Goal: Task Accomplishment & Management: Complete application form

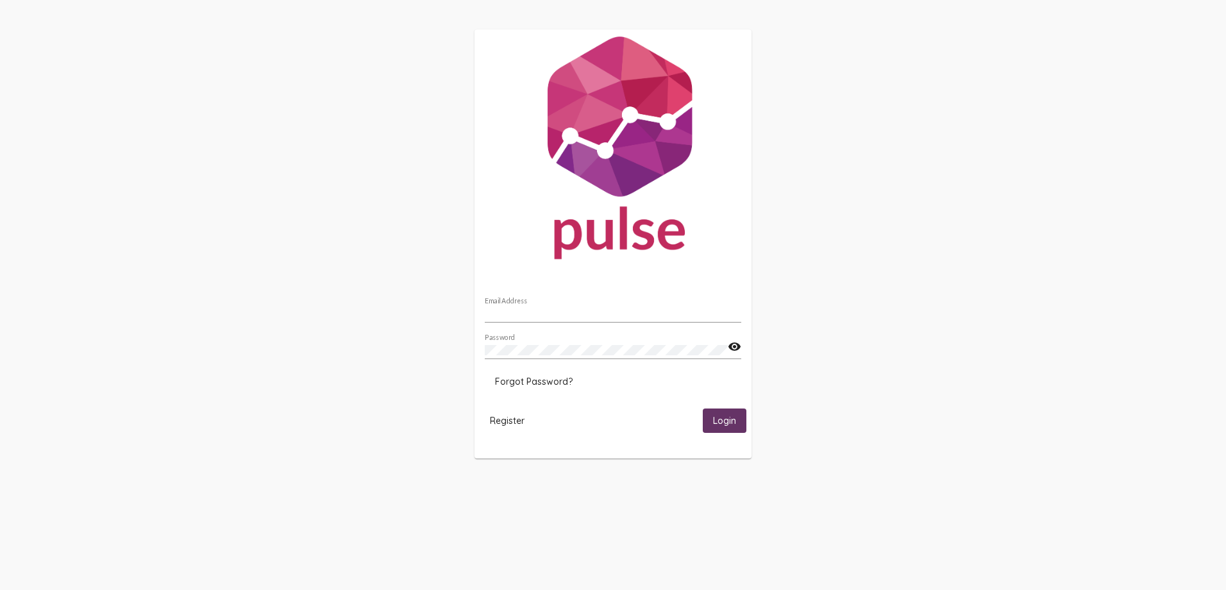
type input "[EMAIL_ADDRESS][DOMAIN_NAME]"
click at [724, 424] on span "Login" at bounding box center [724, 421] width 23 height 12
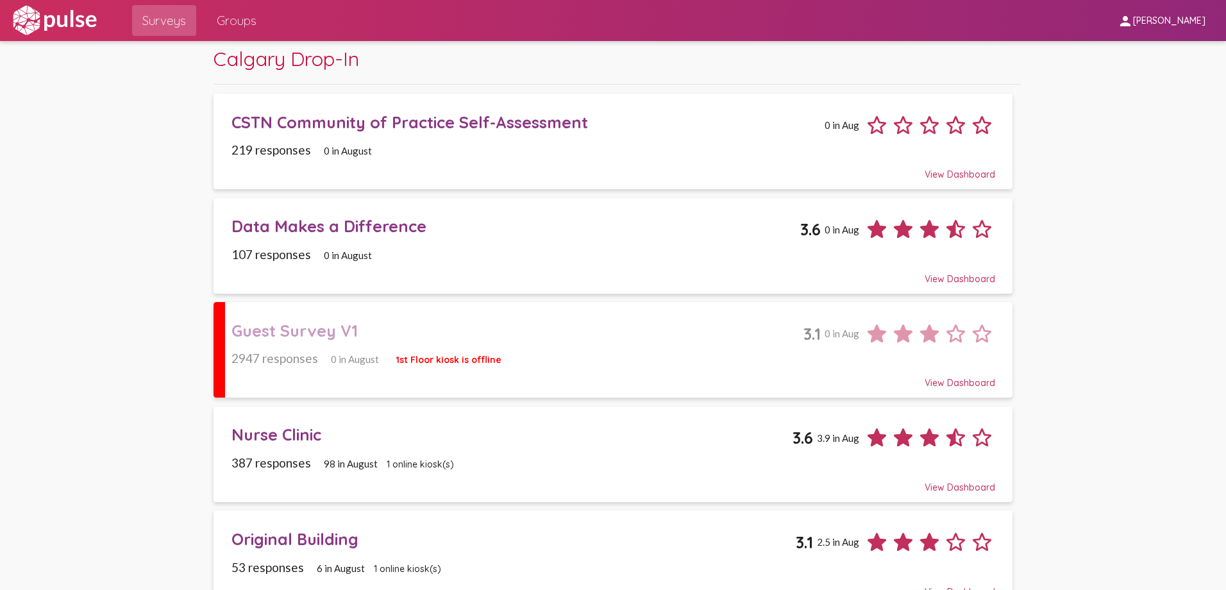
scroll to position [64, 0]
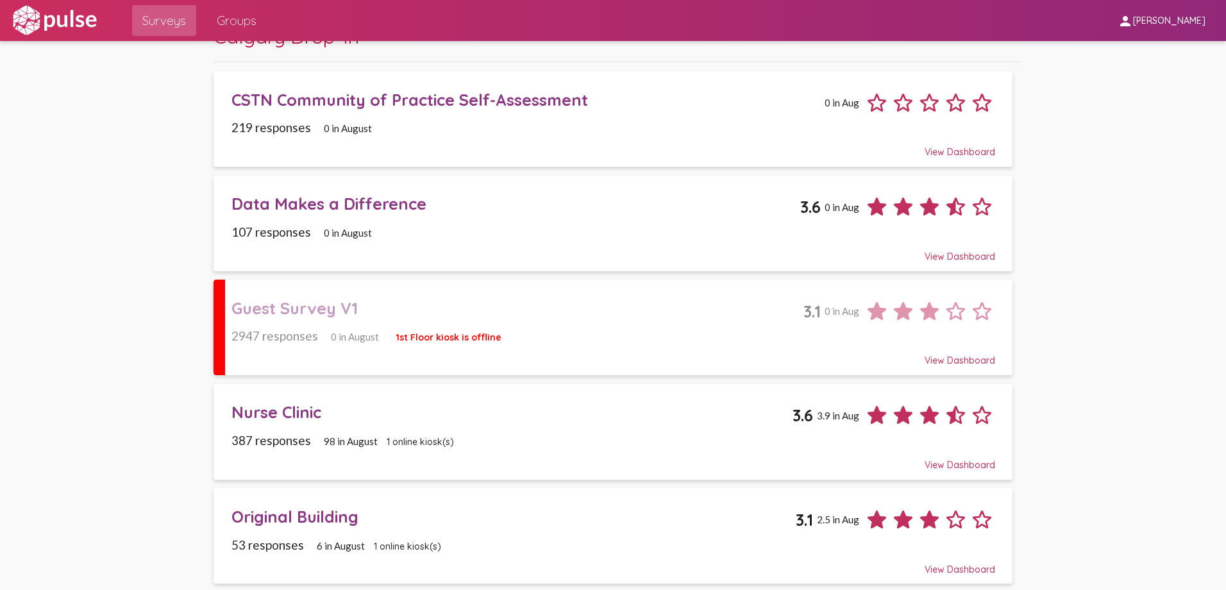
click at [315, 307] on div "Guest Survey V1" at bounding box center [517, 308] width 572 height 20
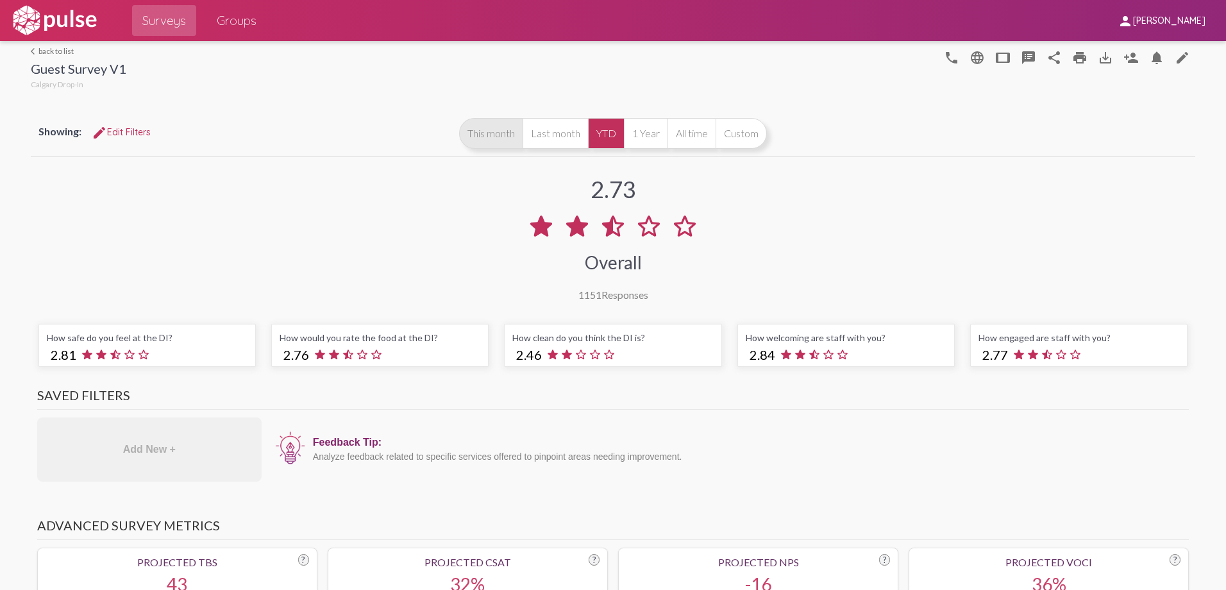
click at [479, 138] on button "This month" at bounding box center [490, 133] width 63 height 31
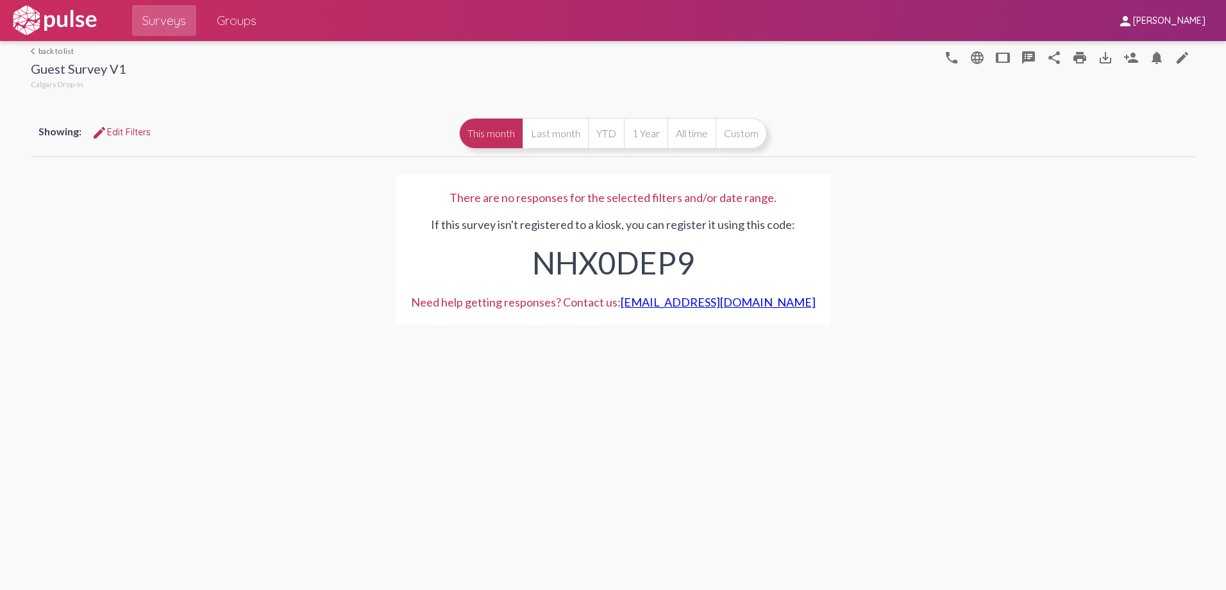
click at [699, 260] on div "NHX0DEP9" at bounding box center [613, 259] width 404 height 56
click at [68, 51] on link "arrow_back_ios back to list" at bounding box center [79, 51] width 96 height 10
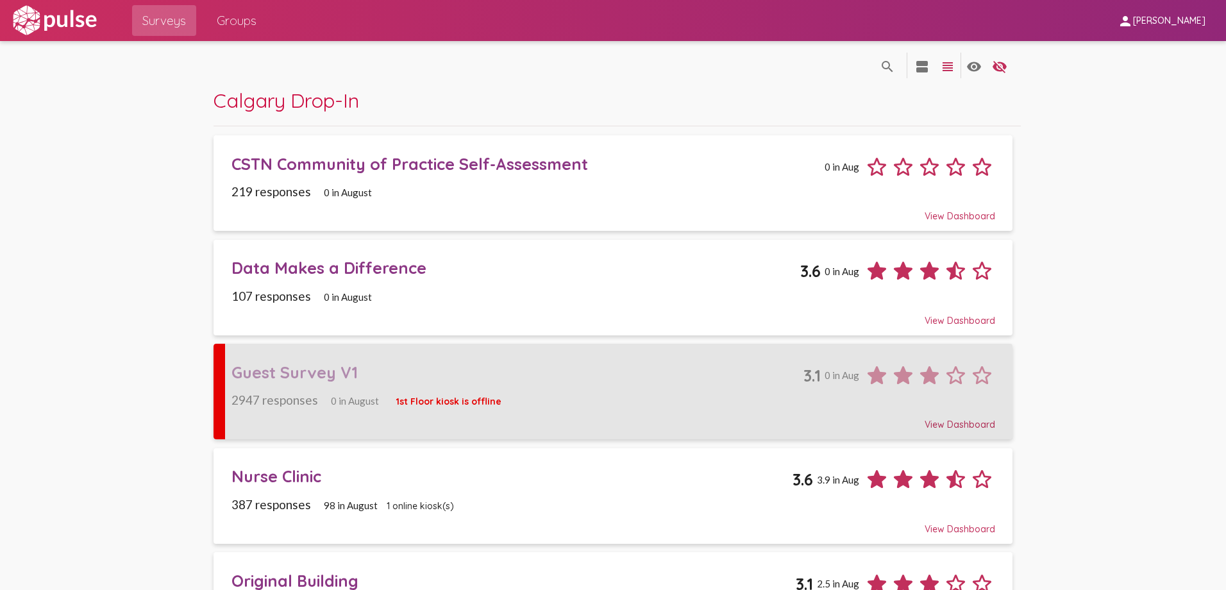
click at [293, 371] on div "Guest Survey V1" at bounding box center [517, 372] width 572 height 20
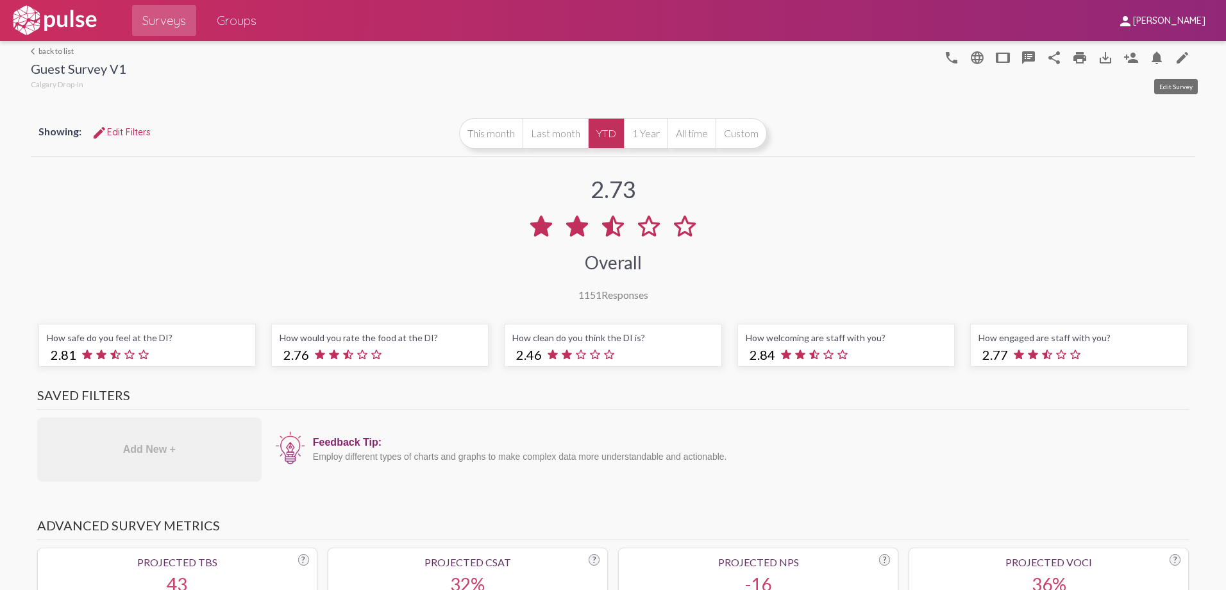
click at [1178, 56] on mat-icon "edit" at bounding box center [1181, 57] width 15 height 15
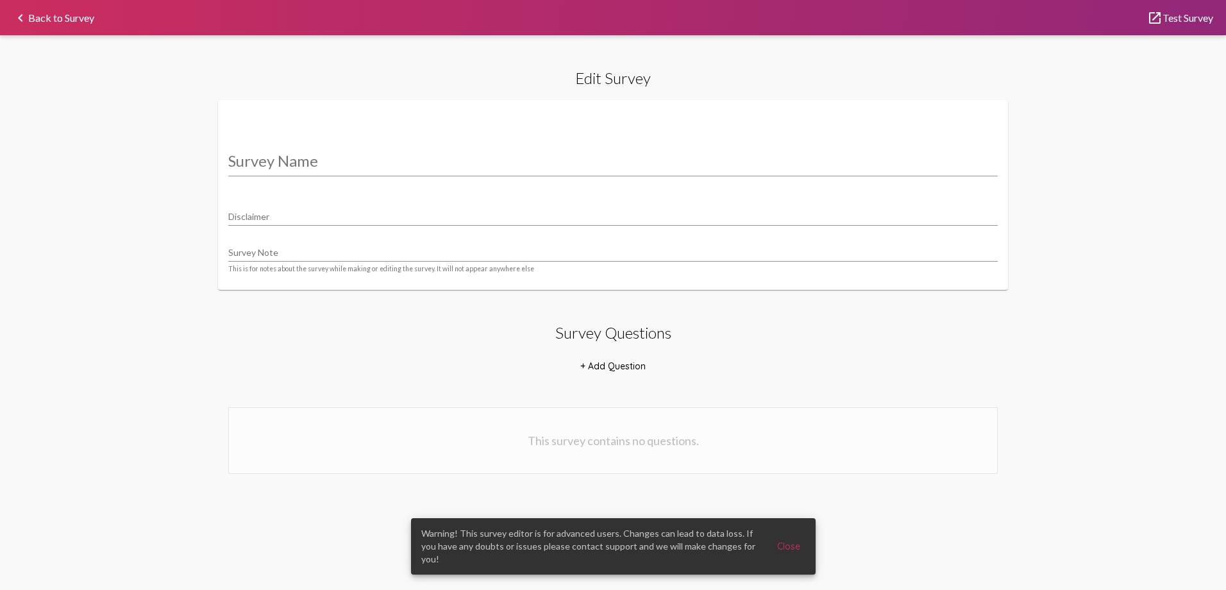
type input "Guest Survey V1"
type input "We value your privacy, your identity will remain anonymous."
select select "12849"
select select "24752"
select select "12849"
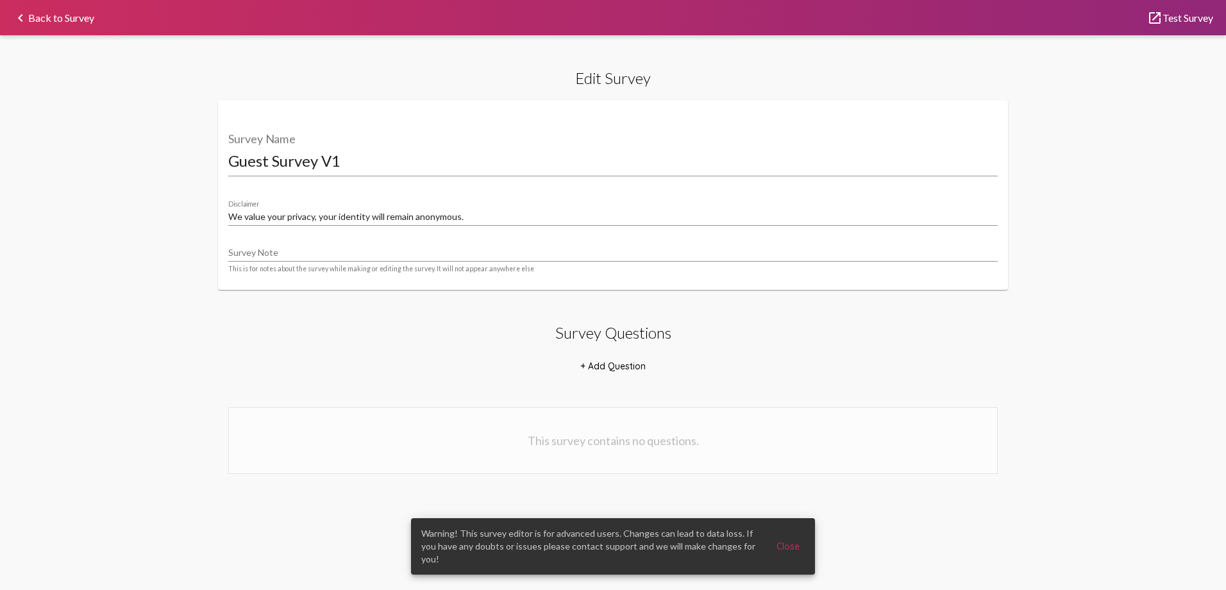
select select "12851"
select select "24756"
select select "12851"
select select "12853"
select select "24760"
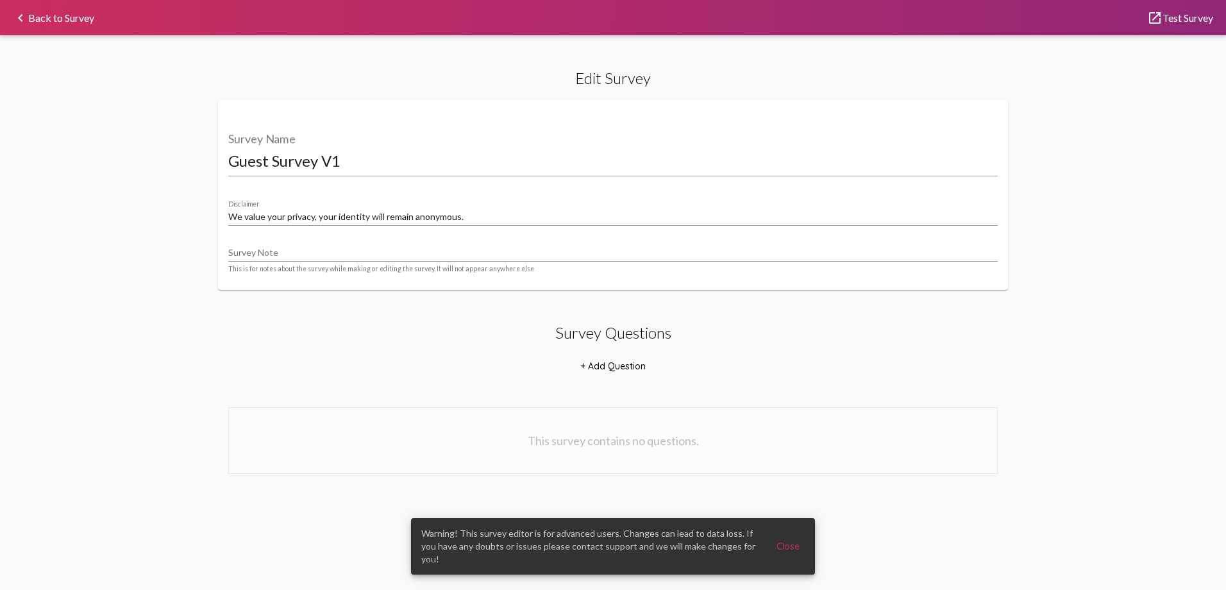
select select "12853"
select select "12855"
select select "24764"
select select "12855"
select select "12858"
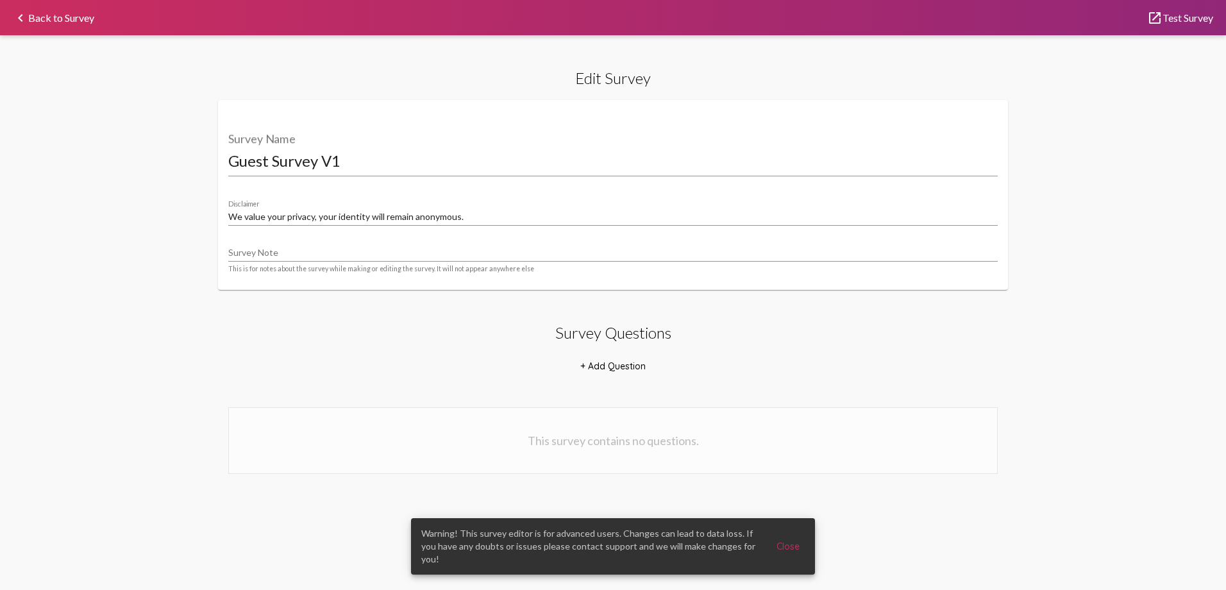
select select "24768"
select select "12859"
select select "24769"
select select "12868"
select select "12858"
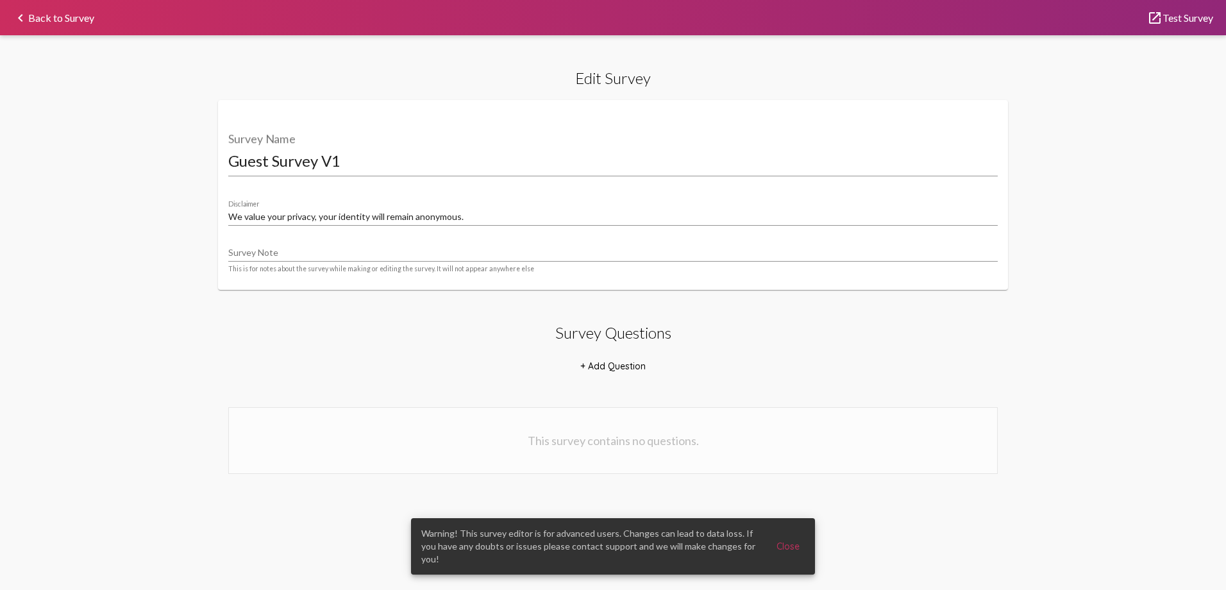
select select "24768"
select select "12859"
select select "24769"
select select "12868"
select select "24777"
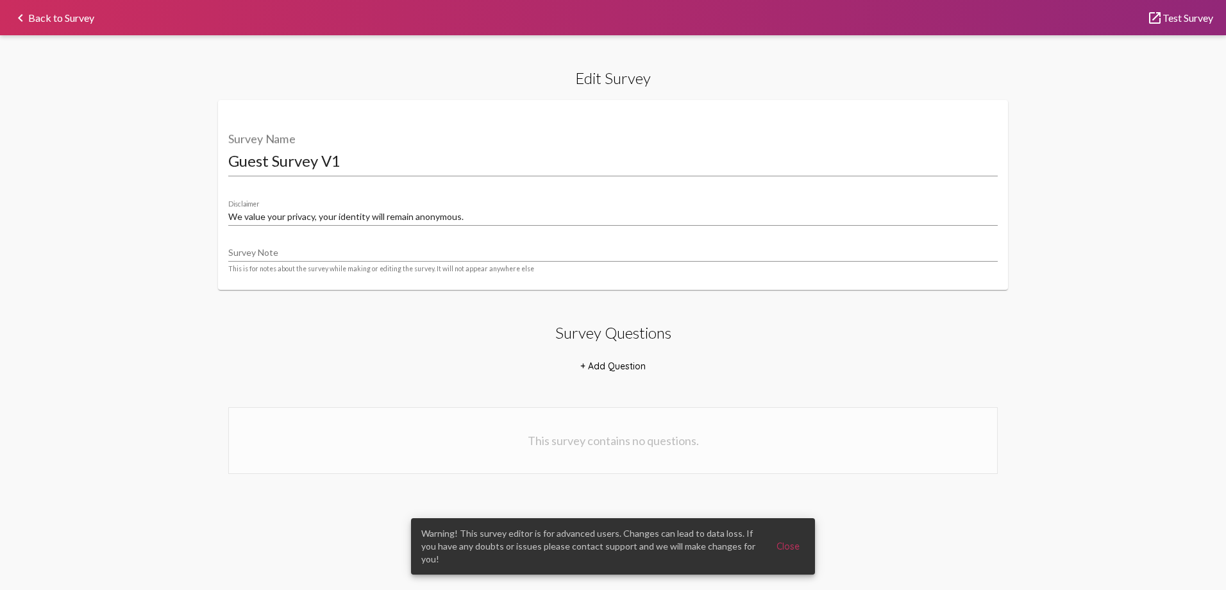
select select "12862"
select select "24778"
select select "12862"
select select "24779"
select select "12862"
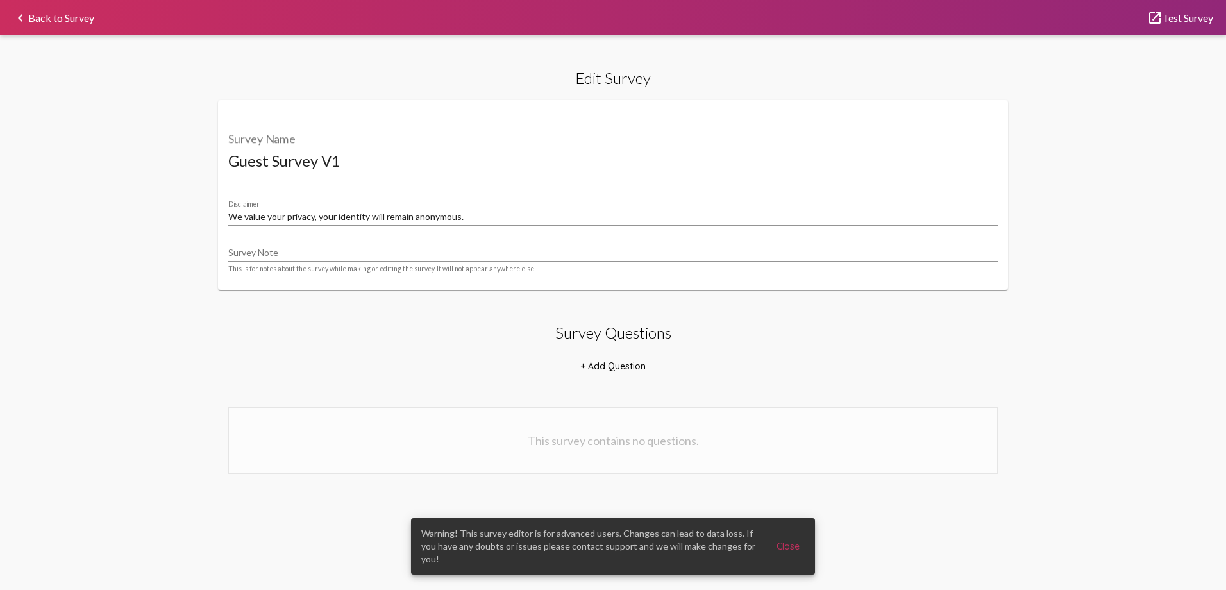
select select "24781"
select select "12862"
select select "24780"
select select "12862"
select select "12863"
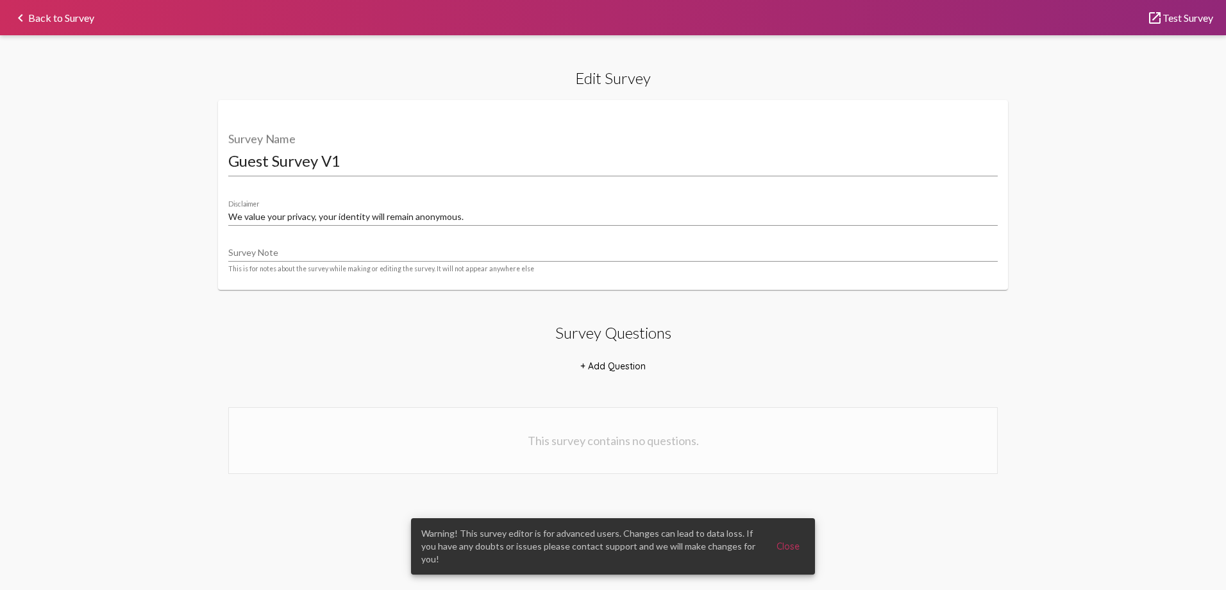
select select "12867"
select select "24804"
select select "12866"
select select "[1,2]"
select select "8947"
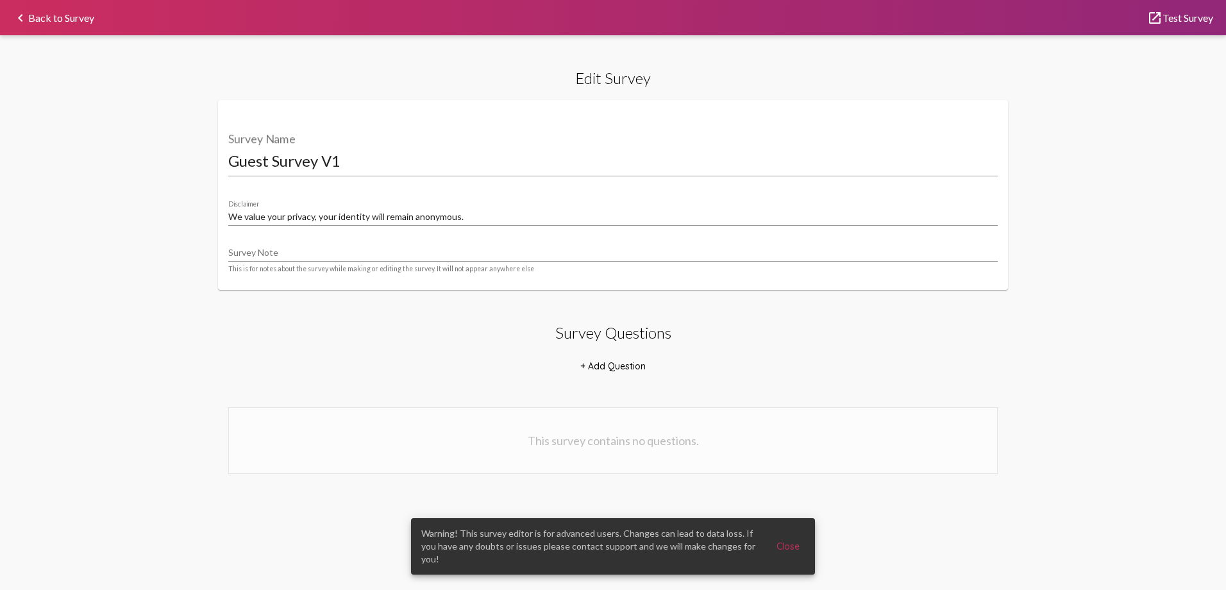
select select "18877"
select select "8948"
select select "18880"
select select "8951"
select select "18881"
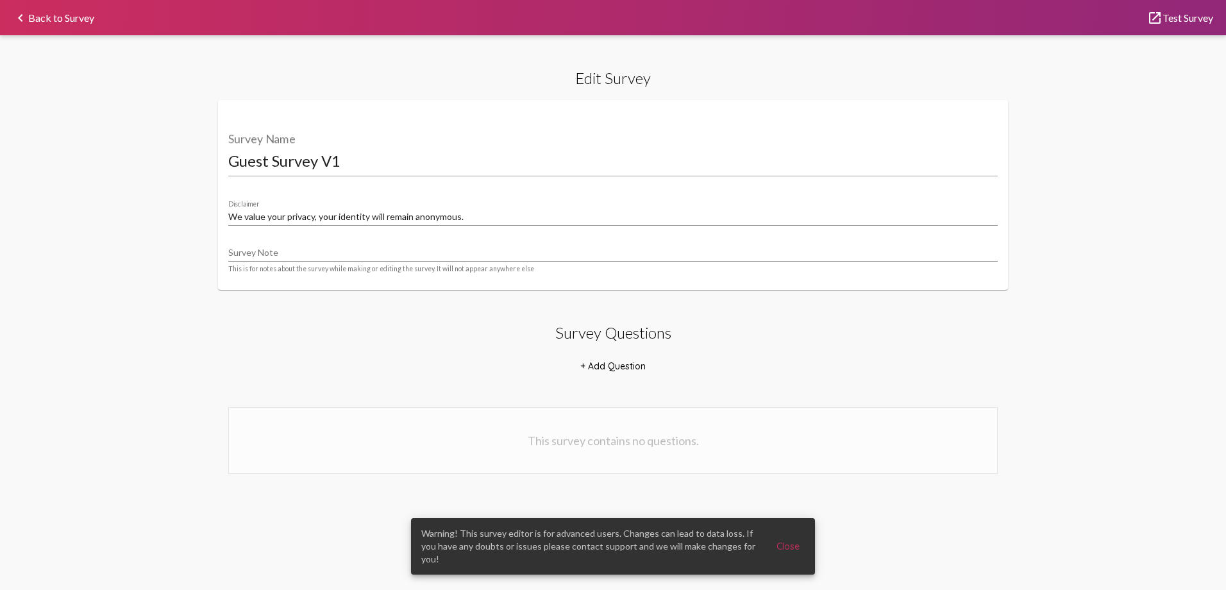
select select "8951"
select select "18882"
select select "8951"
select select "[1,2]"
select select "8953"
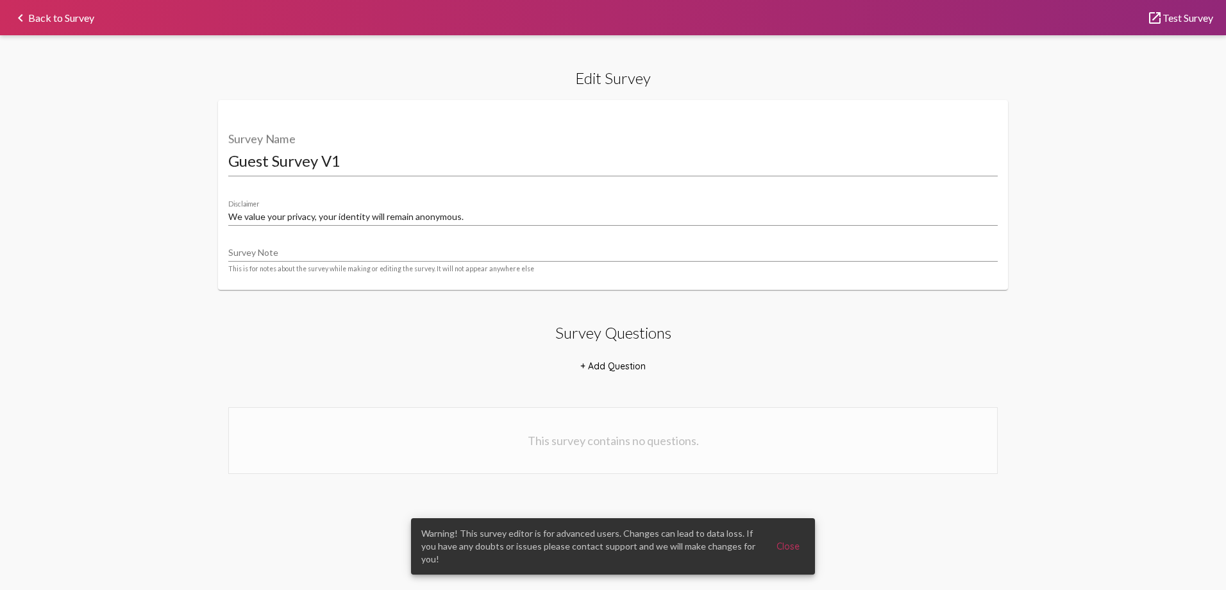
select select "22071"
select select "10770"
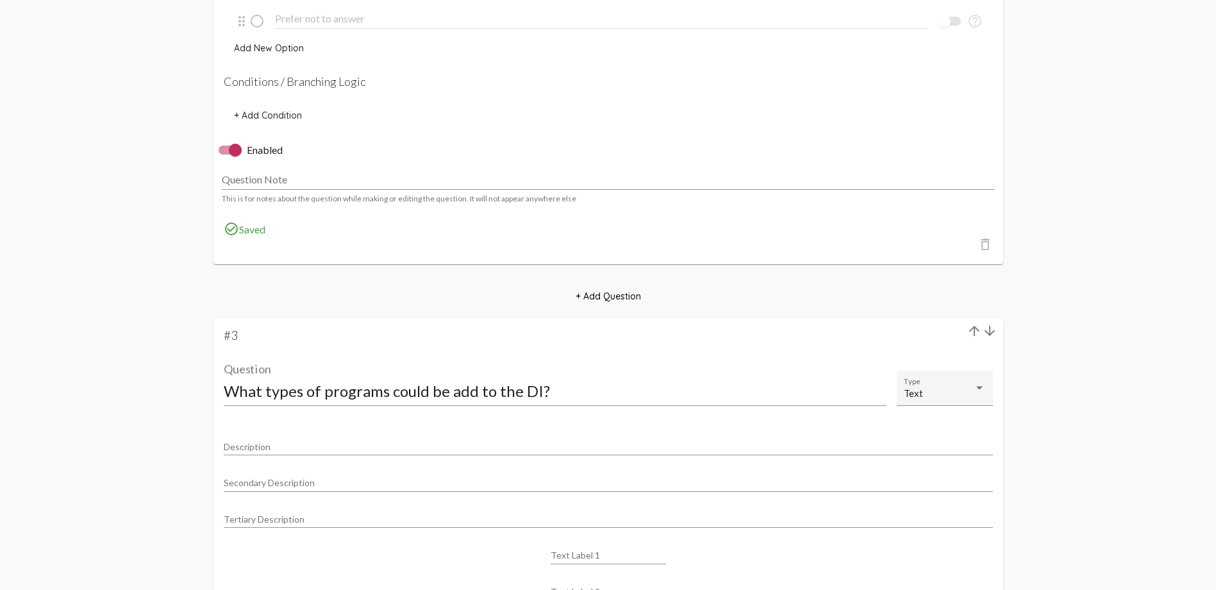
scroll to position [1218, 0]
click at [470, 390] on input "What types of programs could be add to the DI?" at bounding box center [555, 389] width 663 height 17
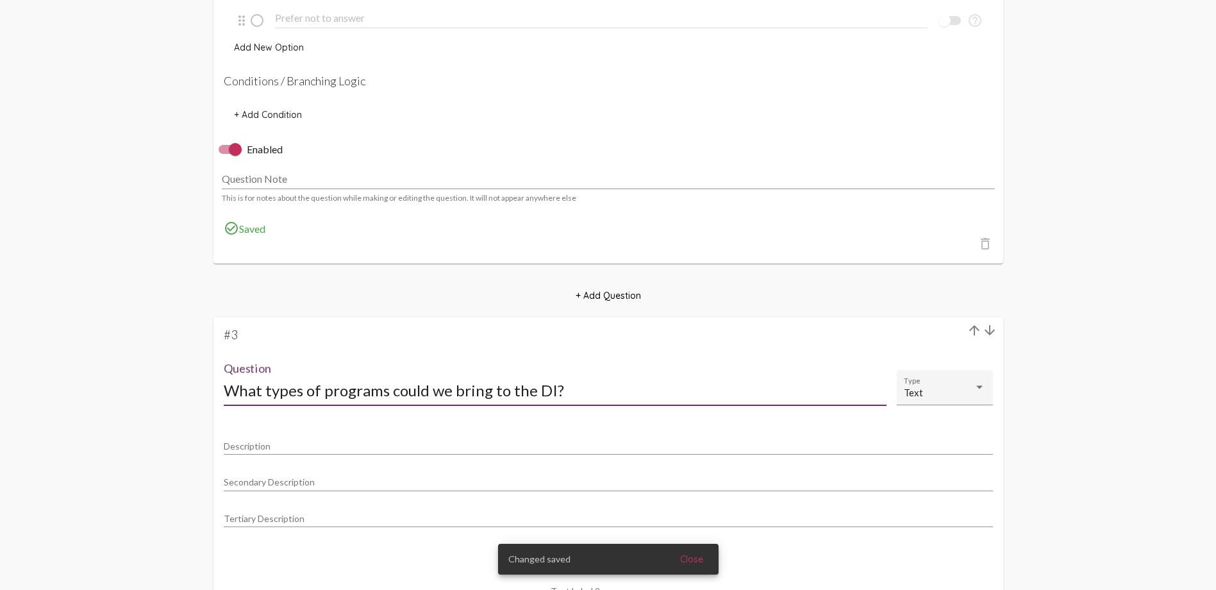
type input "What types of programs could we bring to the DI?"
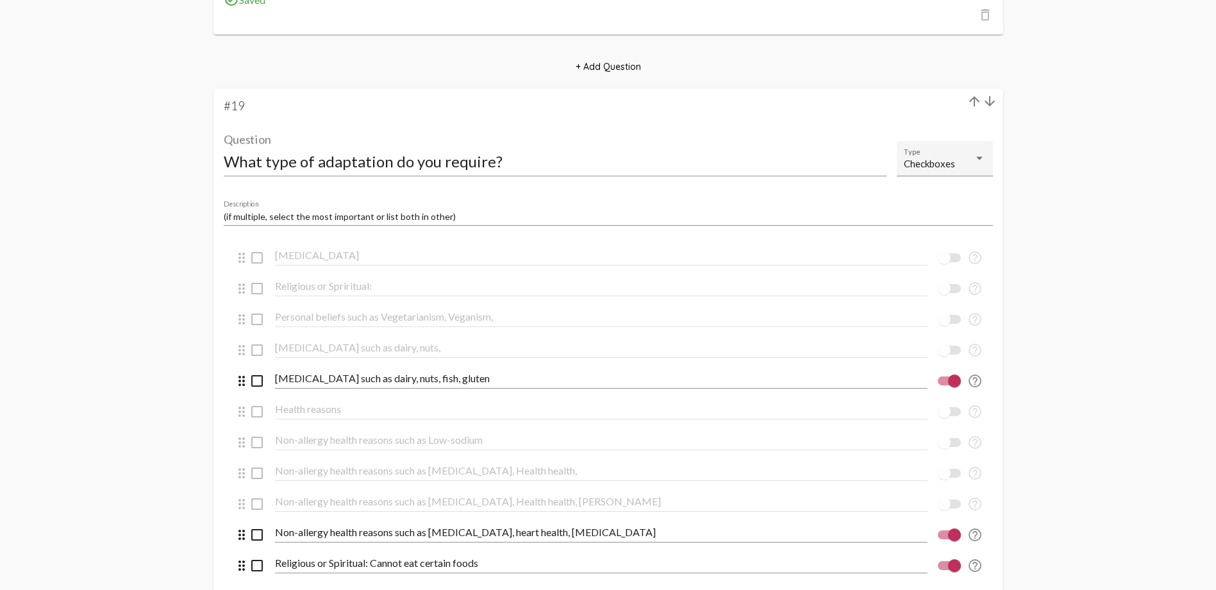
scroll to position [12820, 0]
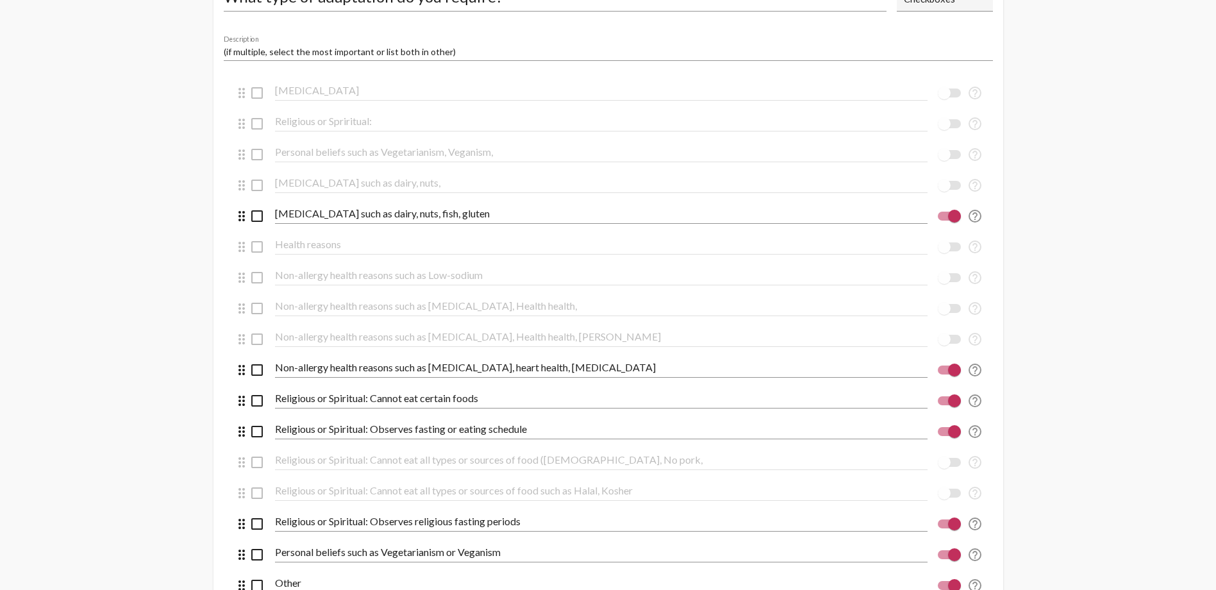
click at [345, 214] on input "Food allergies such as dairy, nuts, fish, gluten" at bounding box center [601, 214] width 653 height 12
drag, startPoint x: 338, startPoint y: 215, endPoint x: 389, endPoint y: 217, distance: 51.3
click at [949, 219] on div at bounding box center [954, 216] width 13 height 13
click at [944, 220] on input "checkbox" at bounding box center [944, 220] width 1 height 1
checkbox input "false"
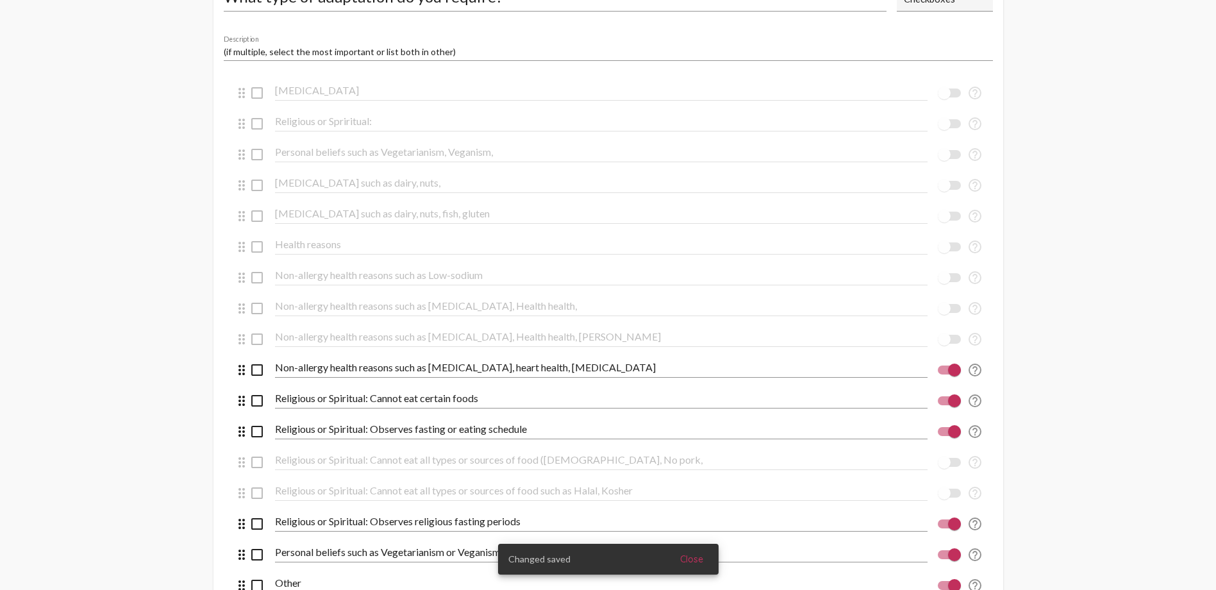
click at [947, 92] on div at bounding box center [944, 93] width 13 height 13
click at [944, 97] on input "checkbox" at bounding box center [944, 97] width 1 height 1
checkbox input "true"
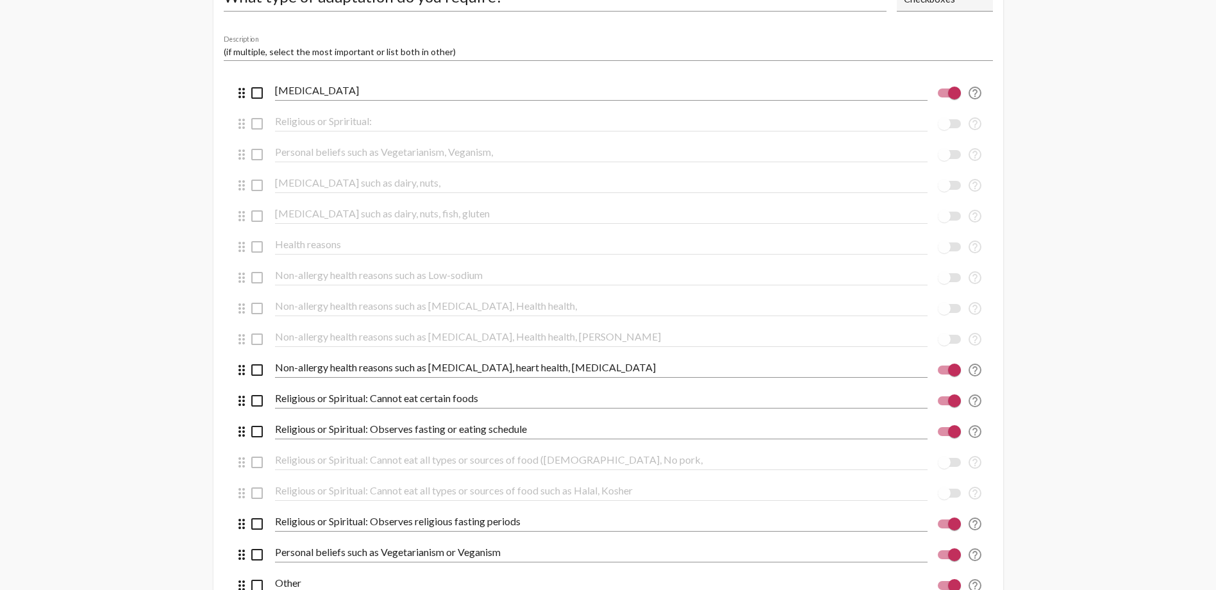
click at [945, 247] on div at bounding box center [944, 246] width 13 height 13
click at [944, 251] on input "checkbox" at bounding box center [944, 251] width 1 height 1
checkbox input "true"
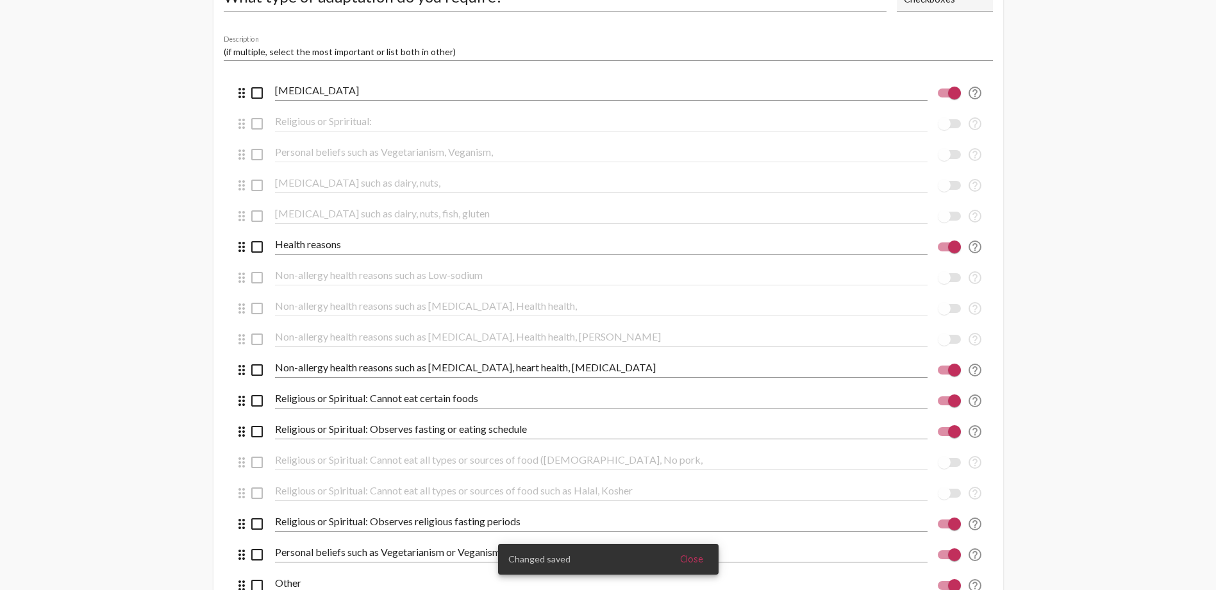
click at [953, 369] on div at bounding box center [954, 369] width 13 height 13
click at [944, 374] on input "checkbox" at bounding box center [944, 374] width 1 height 1
checkbox input "false"
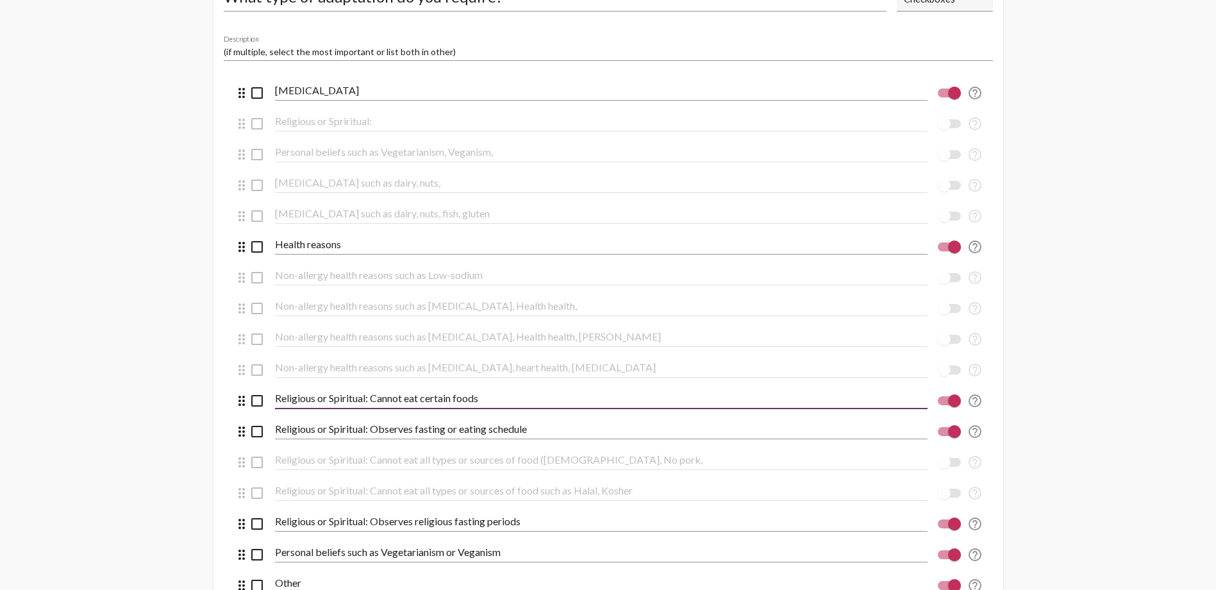
click at [372, 400] on input "Religious or Spiritual: Cannot eat certain foods" at bounding box center [601, 398] width 653 height 12
click at [451, 399] on input "Religious or Spiritual: Cannot eat certain foods" at bounding box center [601, 398] width 653 height 12
click at [453, 398] on input "Religious or Spiritual: Cannot eat certain foods" at bounding box center [601, 398] width 653 height 12
click at [347, 399] on input "Religious foods" at bounding box center [601, 398] width 653 height 12
type input "Religious food limitations"
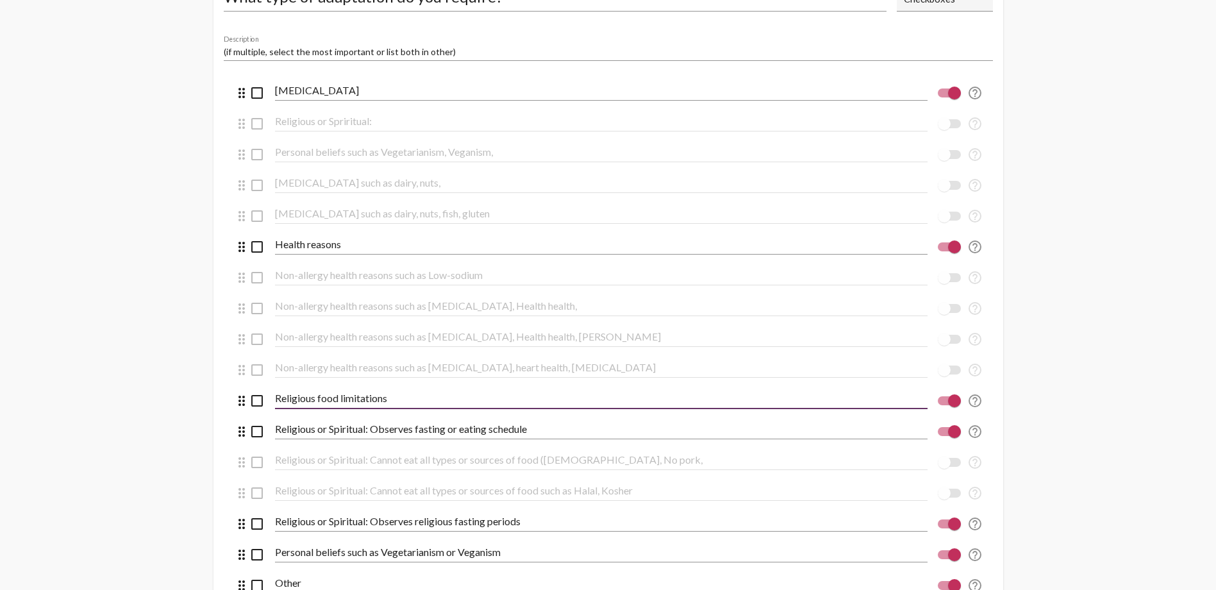
click at [398, 431] on input "Religious or Spiritual: Observes fasting or eating schedule" at bounding box center [601, 429] width 653 height 12
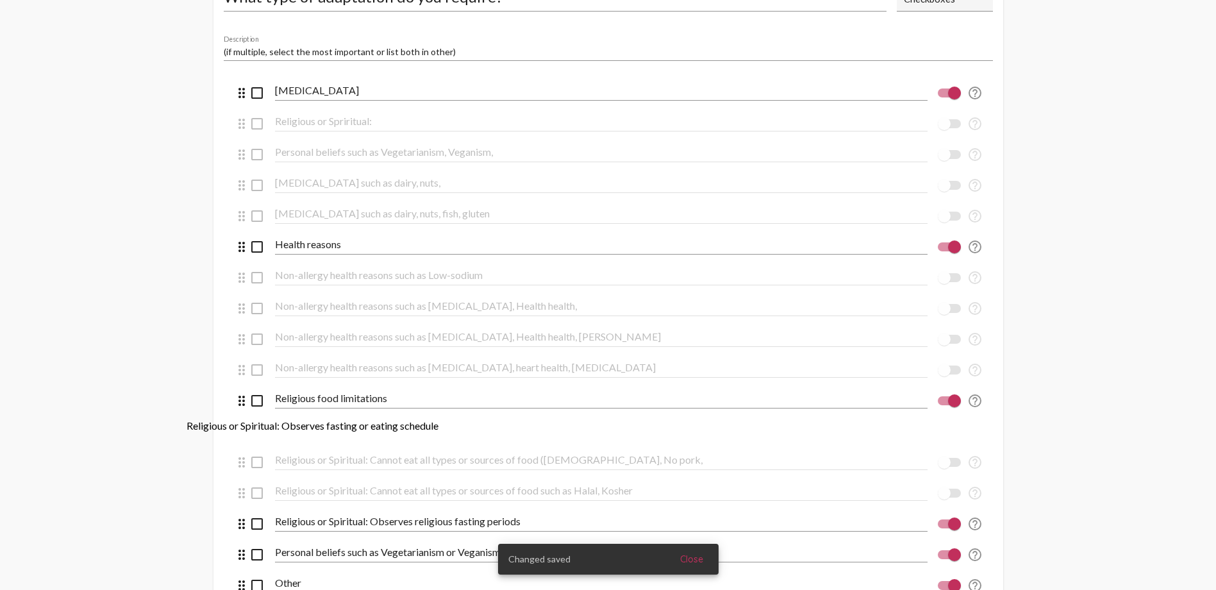
drag, startPoint x: 528, startPoint y: 428, endPoint x: 491, endPoint y: 431, distance: 37.3
click at [389, 432] on input "Religious or Spiritual: Observes fasting or eating schedule" at bounding box center [601, 429] width 653 height 12
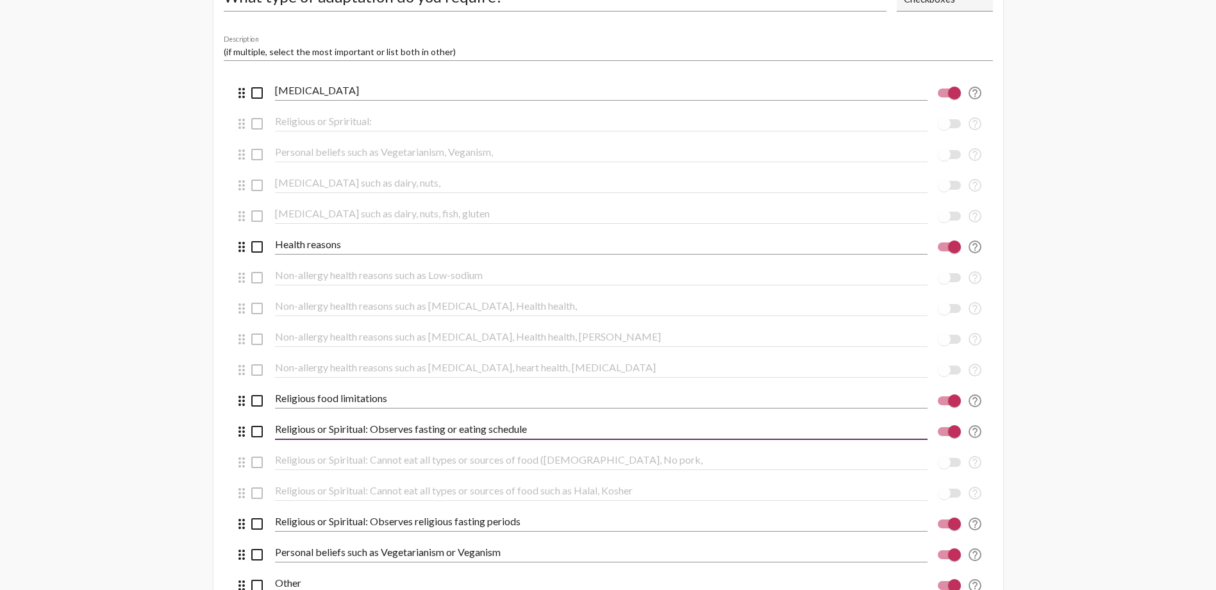
click at [389, 432] on input "Religious or Spiritual: Observes fasting or eating schedule" at bounding box center [601, 429] width 653 height 12
type input "Fasting"
click at [956, 431] on div at bounding box center [954, 431] width 13 height 13
click at [944, 436] on input "checkbox" at bounding box center [944, 436] width 1 height 1
checkbox input "false"
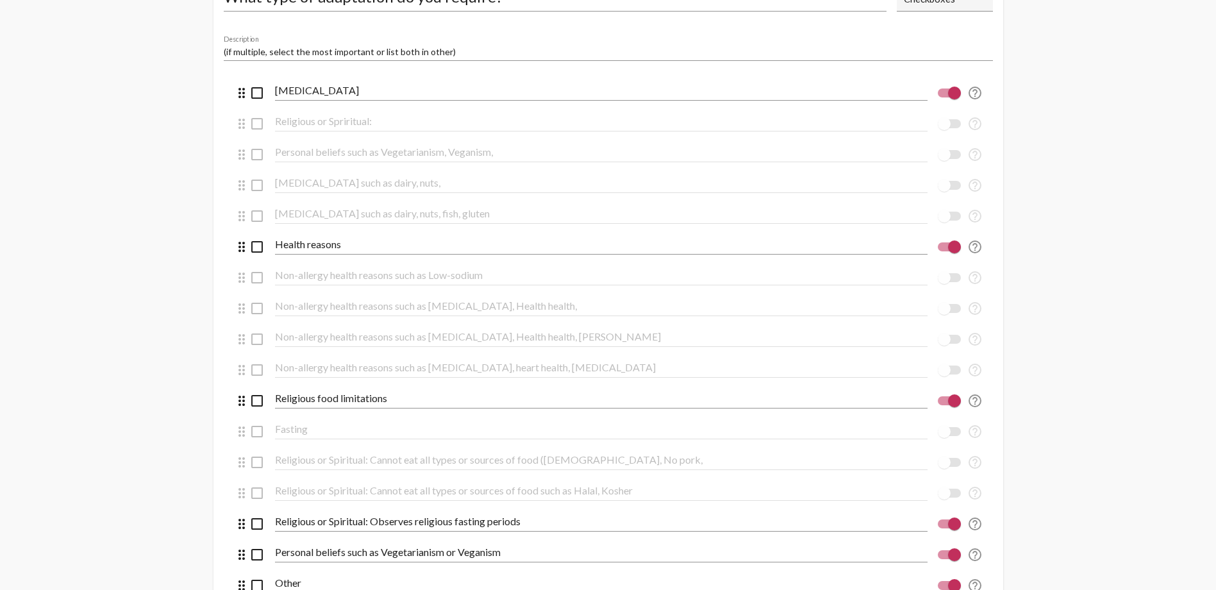
click at [370, 520] on input "Religious or Spiritual: Observes religious fasting periods" at bounding box center [601, 521] width 653 height 12
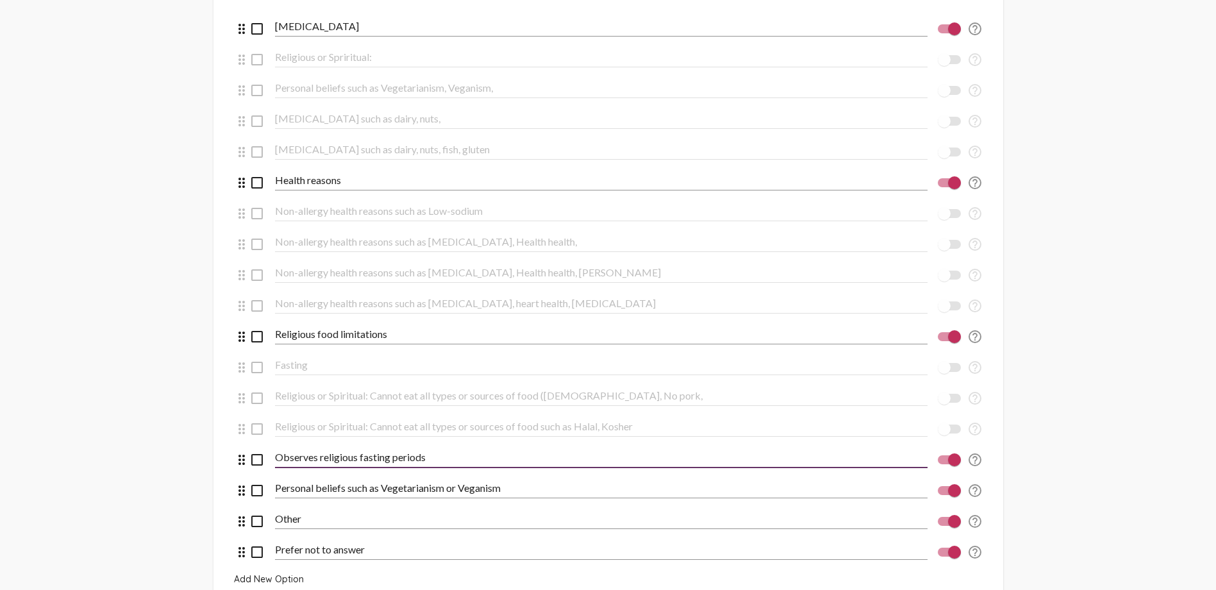
type input "Observes religious fasting periods"
click at [347, 489] on input "Personal beliefs such as Vegetarianism or Veganism" at bounding box center [601, 488] width 653 height 12
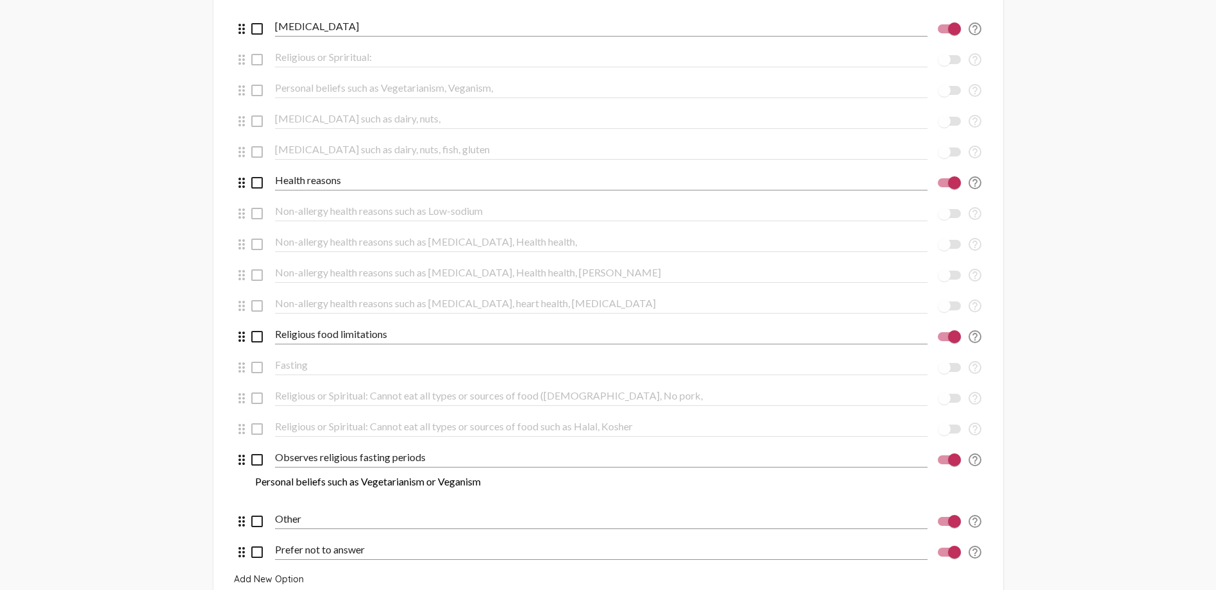
drag, startPoint x: 347, startPoint y: 489, endPoint x: 376, endPoint y: 490, distance: 28.2
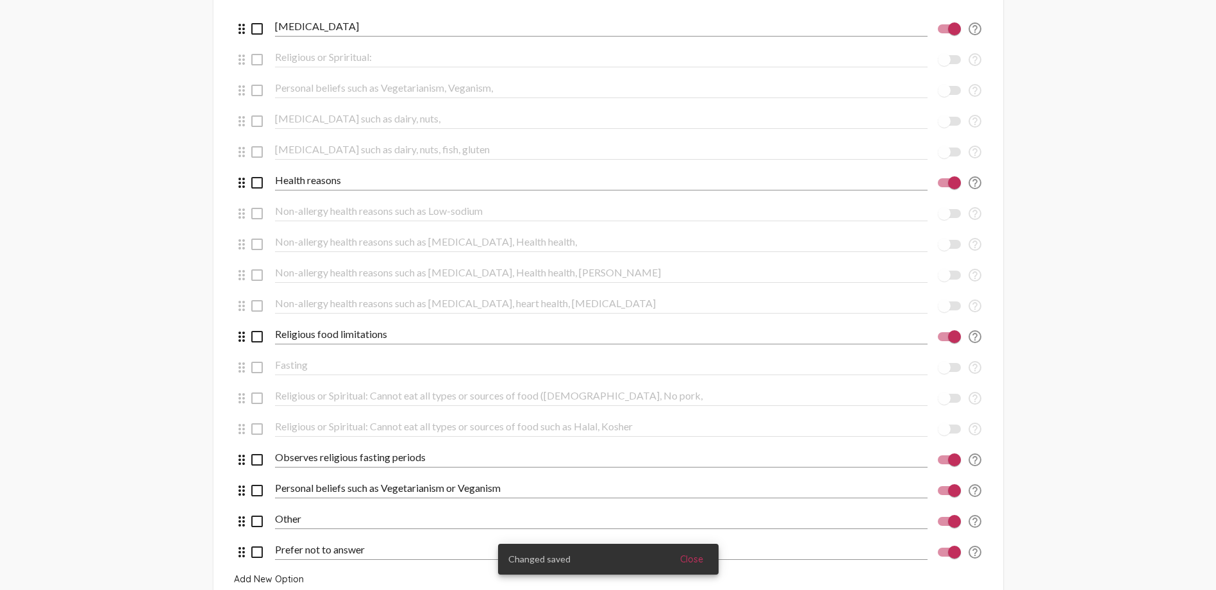
click at [385, 487] on input "Personal beliefs such as Vegetarianism or Veganism" at bounding box center [601, 488] width 653 height 12
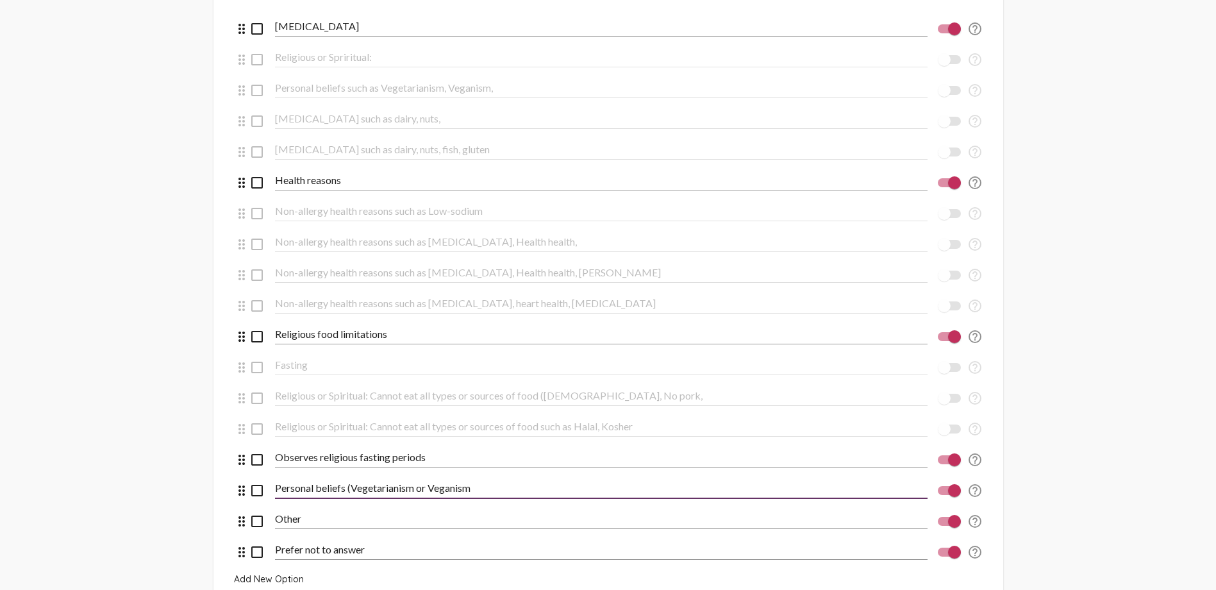
click at [544, 489] on input "Personal beliefs (Vegetarianism or Veganism" at bounding box center [601, 488] width 653 height 12
type input "Personal beliefs (Vegetarian, Vegan)"
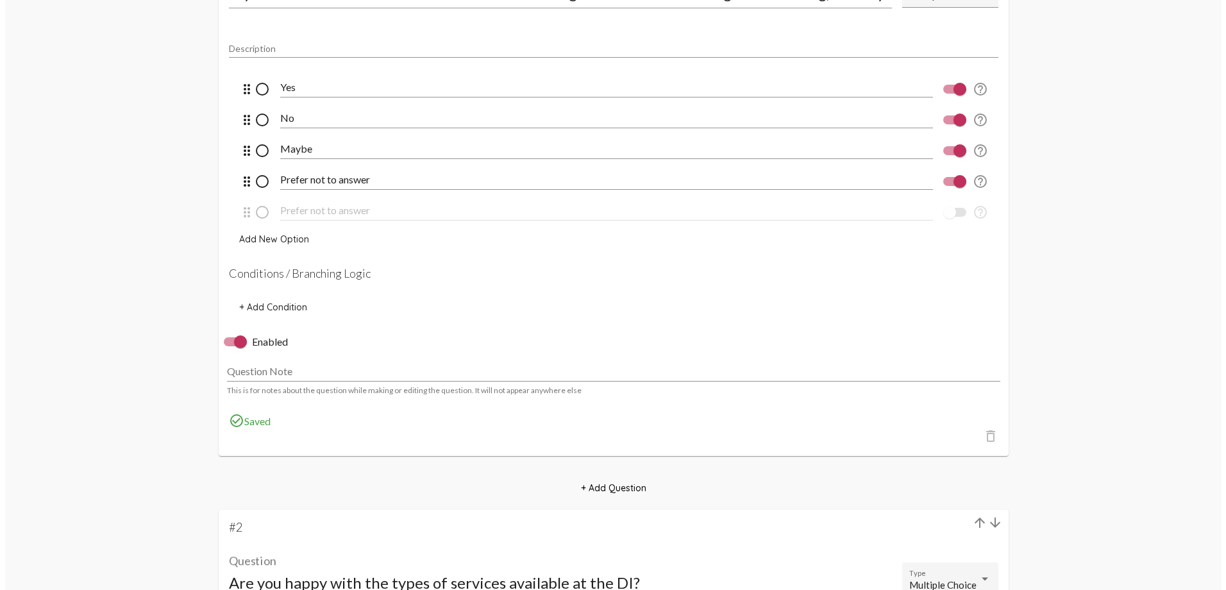
scroll to position [0, 0]
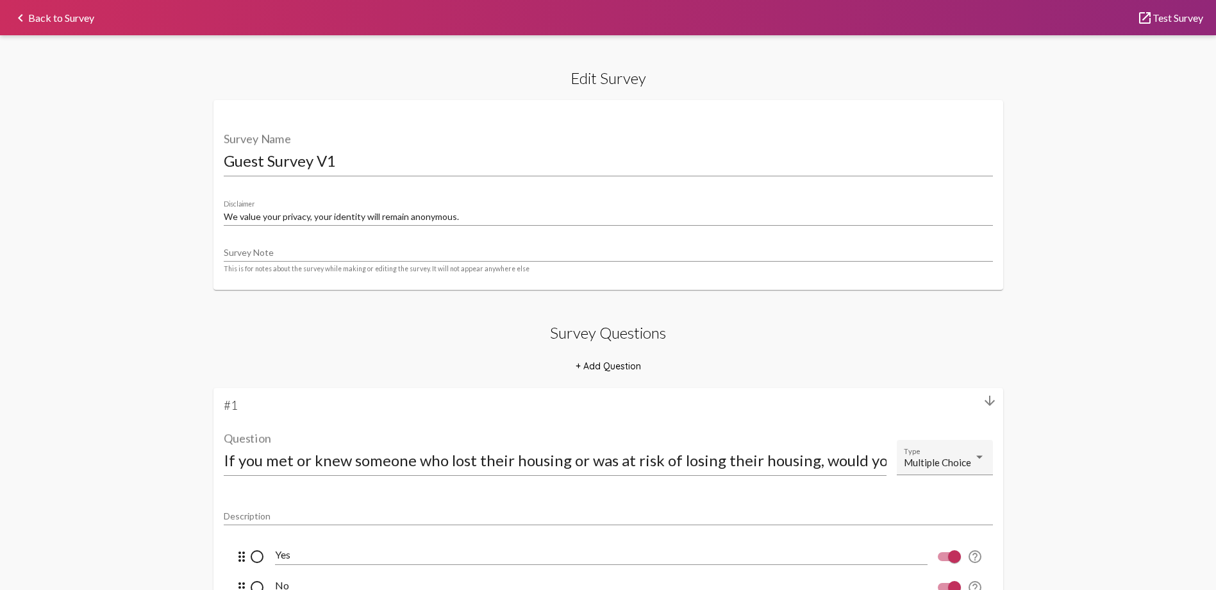
click at [51, 19] on link "keyboard_arrow_left Back to Survey" at bounding box center [53, 18] width 81 height 10
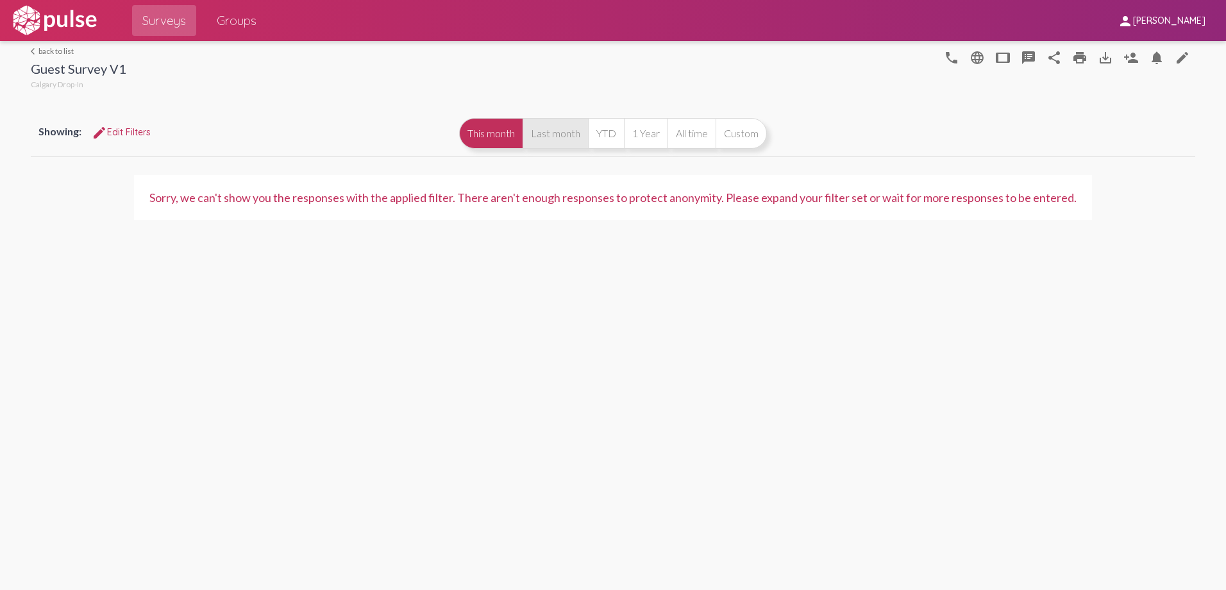
click at [562, 135] on button "Last month" at bounding box center [554, 133] width 65 height 31
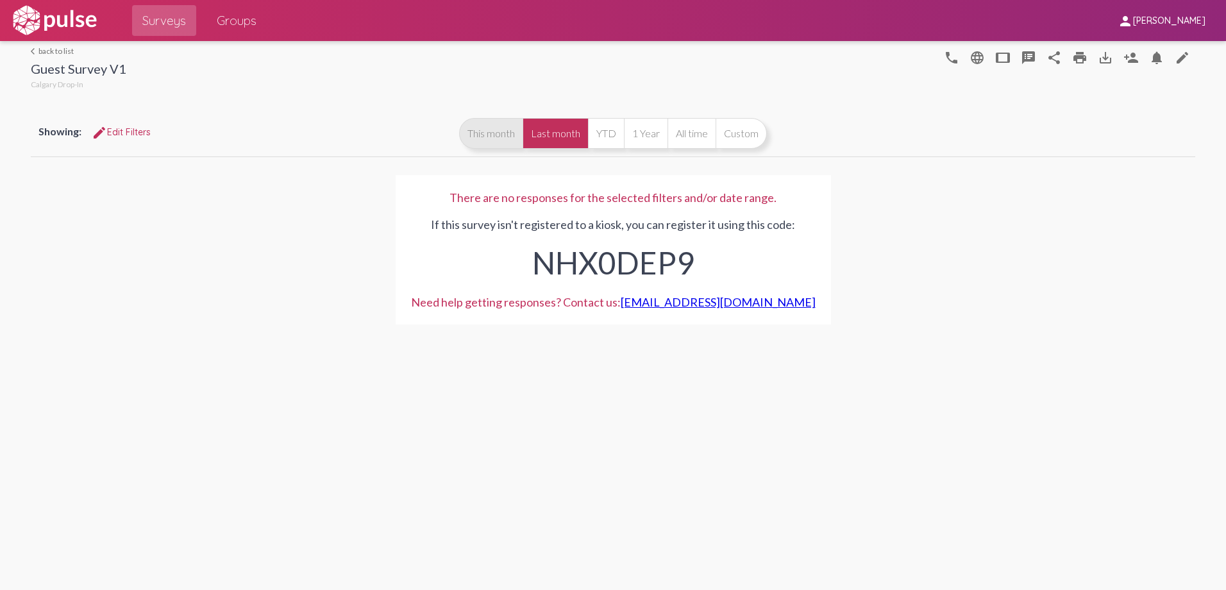
click at [508, 135] on button "This month" at bounding box center [490, 133] width 63 height 31
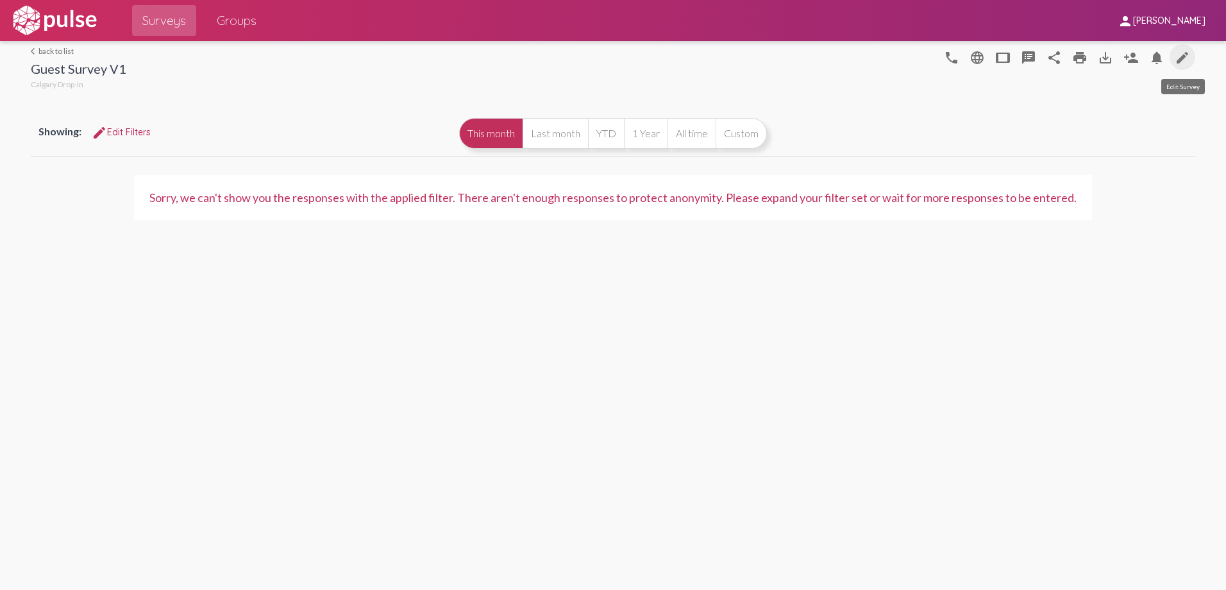
click at [1176, 46] on link "edit" at bounding box center [1182, 57] width 26 height 26
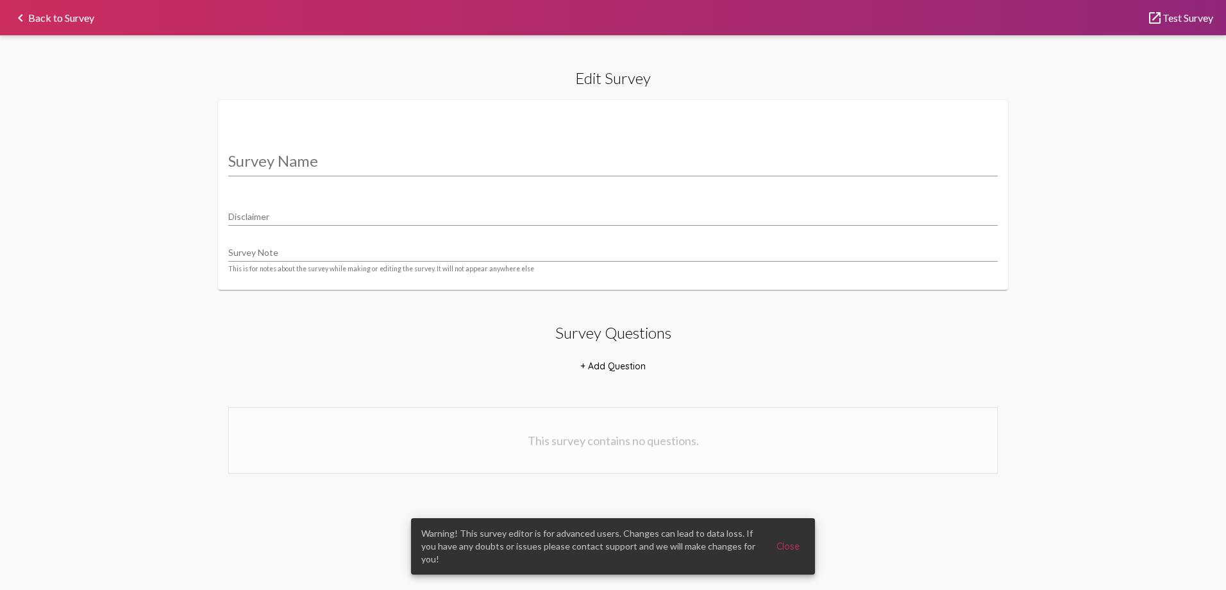
type input "Guest Survey V1"
type input "We value your privacy, your identity will remain anonymous."
select select "12849"
select select "24752"
select select "12849"
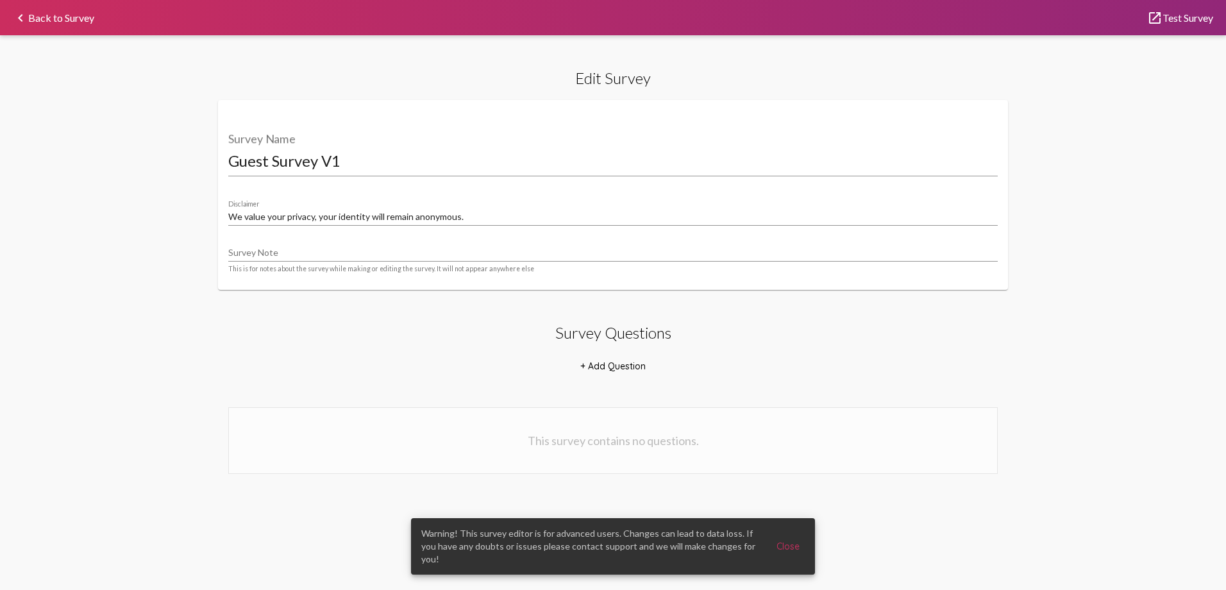
select select "12851"
select select "24756"
select select "12851"
select select "12853"
select select "24760"
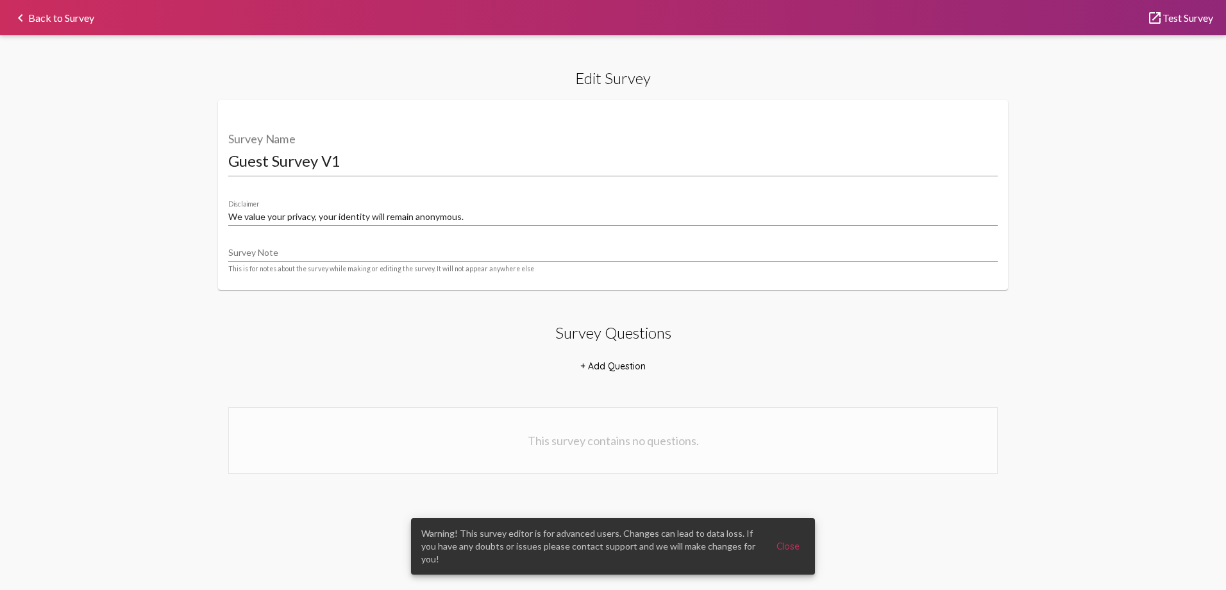
select select "12853"
select select "12855"
select select "24764"
select select "12855"
select select "12858"
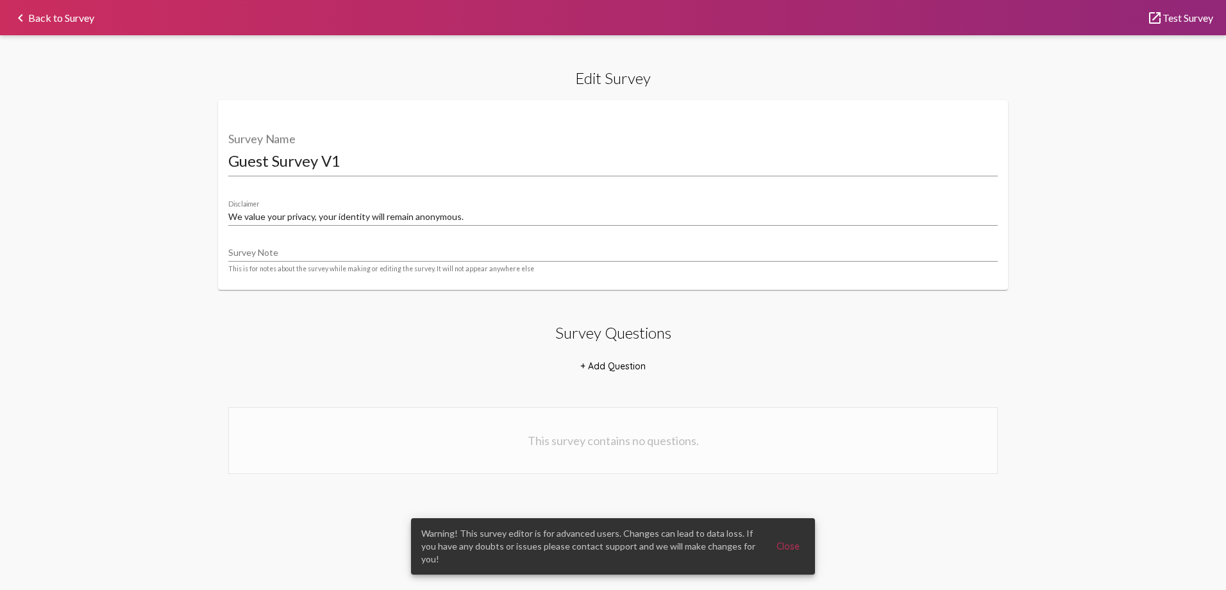
select select "24768"
select select "12859"
select select "24769"
select select "12868"
select select "12858"
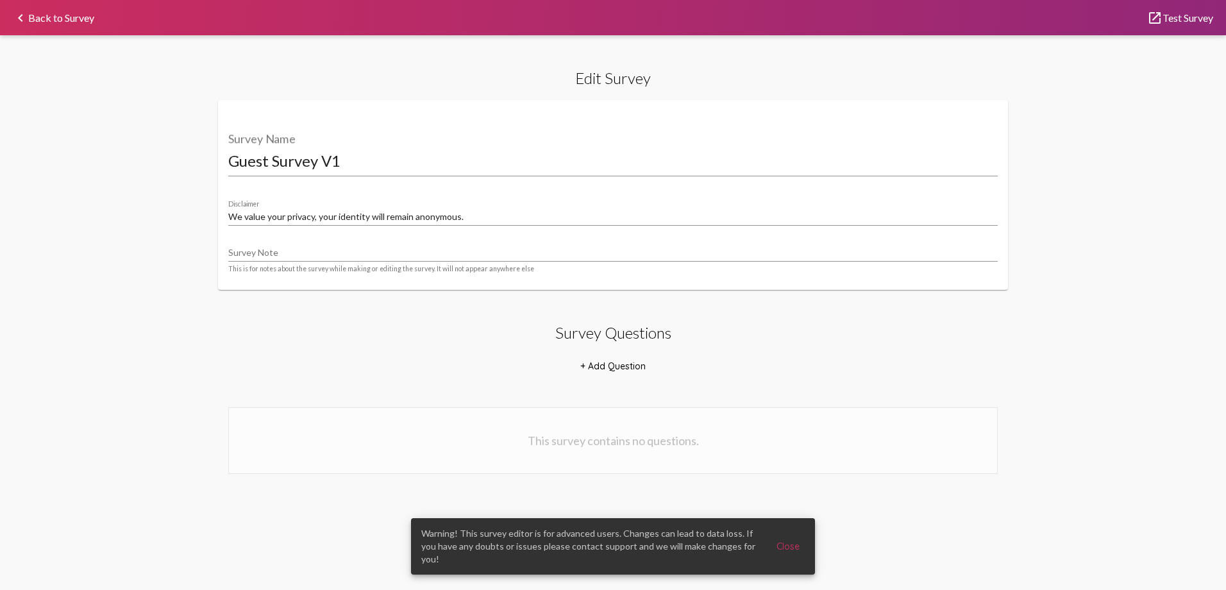
select select "24768"
select select "12859"
select select "24769"
select select "12868"
select select "24777"
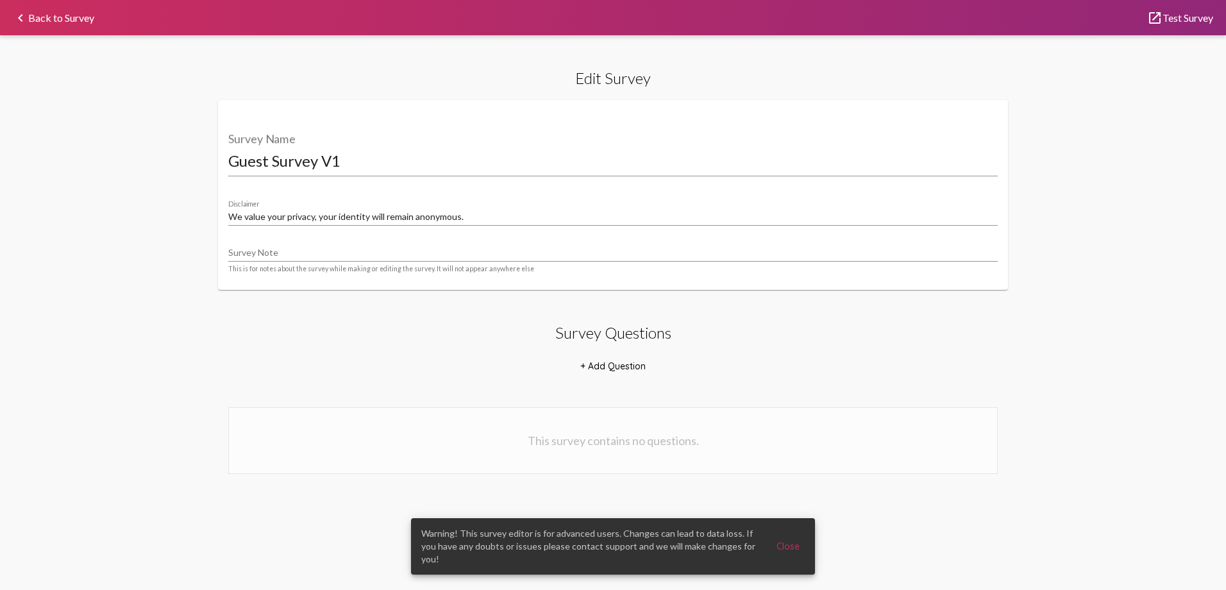
select select "12862"
select select "24778"
select select "12862"
select select "24779"
select select "12862"
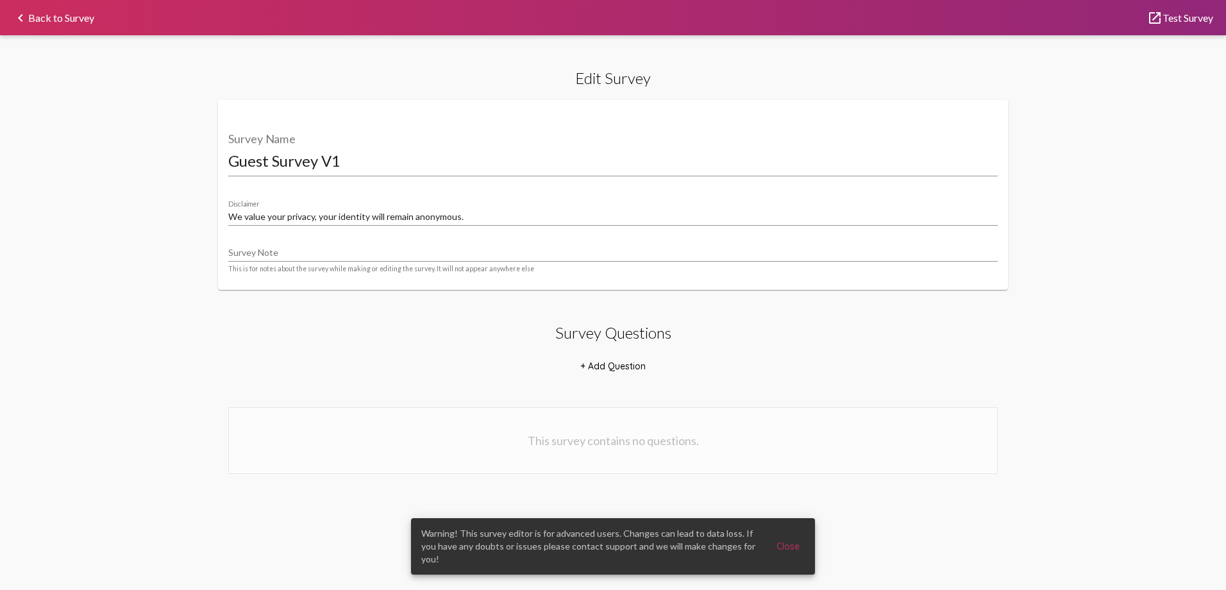
select select "24781"
select select "12862"
select select "24780"
select select "12862"
select select "12863"
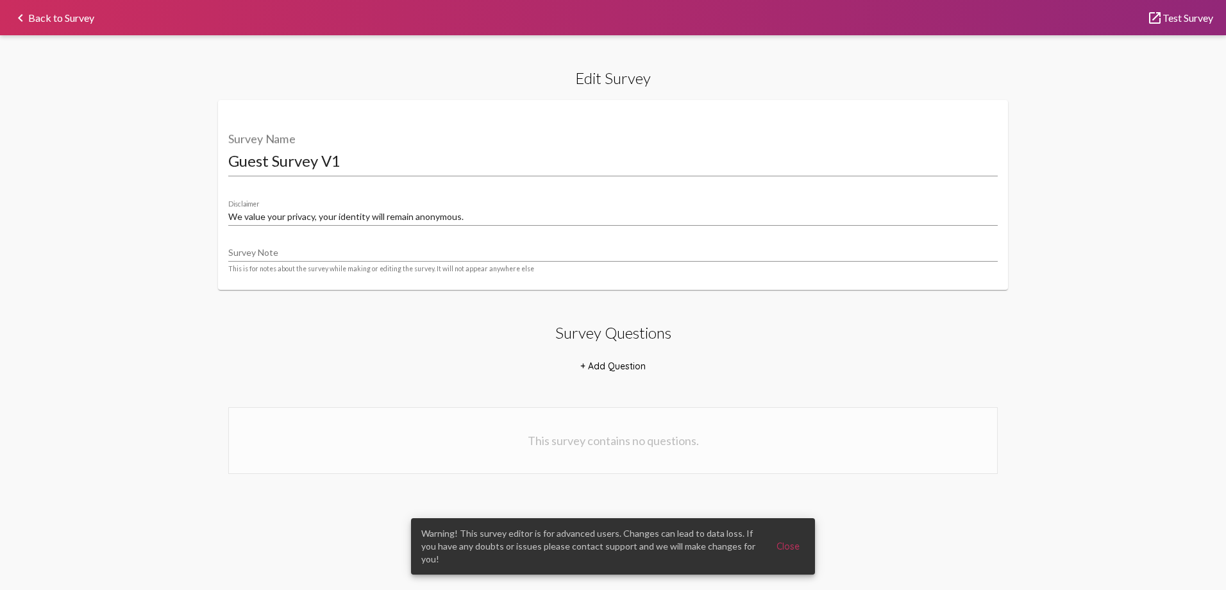
select select "12867"
select select "24804"
select select "12866"
select select "[1,2]"
select select "8947"
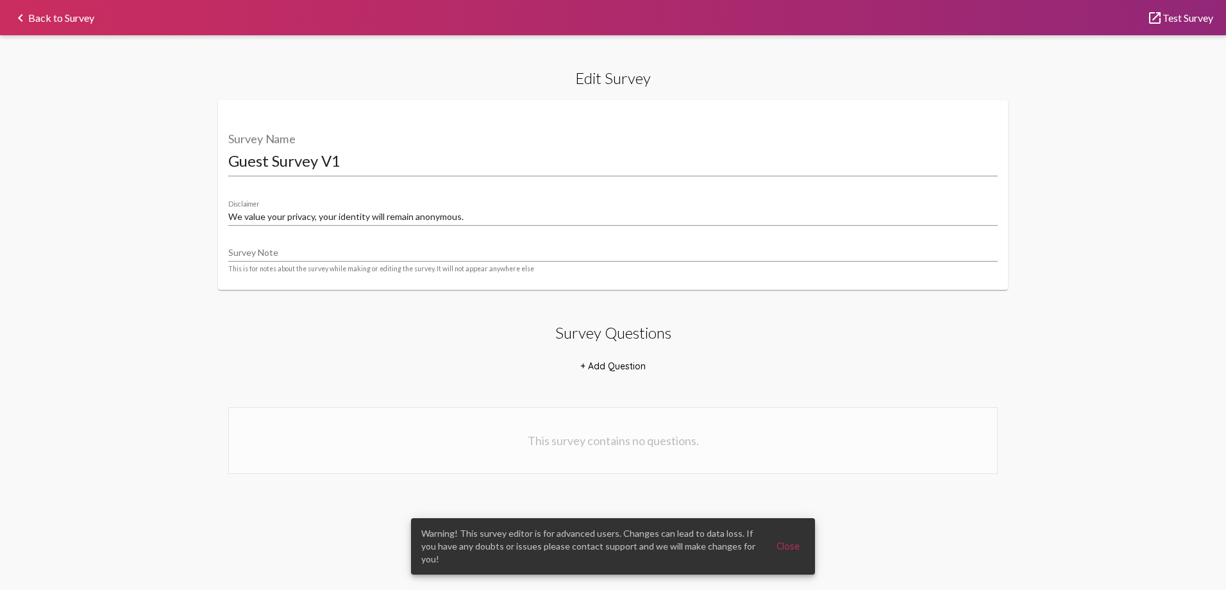
select select "18877"
select select "8948"
select select "18880"
select select "8951"
select select "18881"
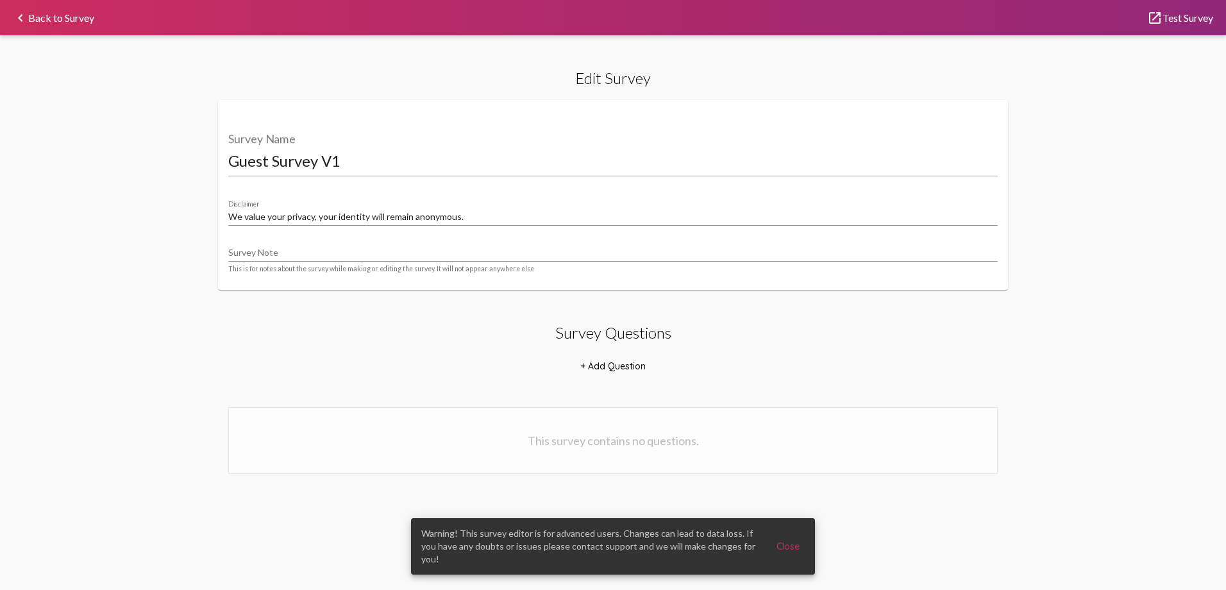
select select "8951"
select select "18882"
select select "8951"
select select "[1,2]"
select select "8953"
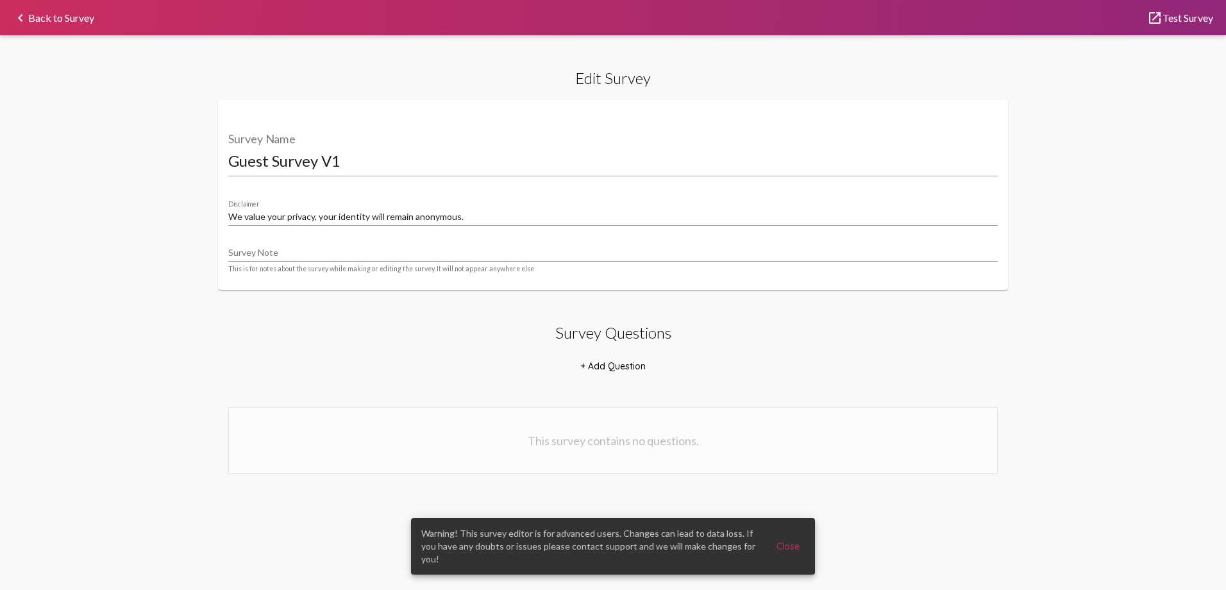
select select "22071"
select select "10770"
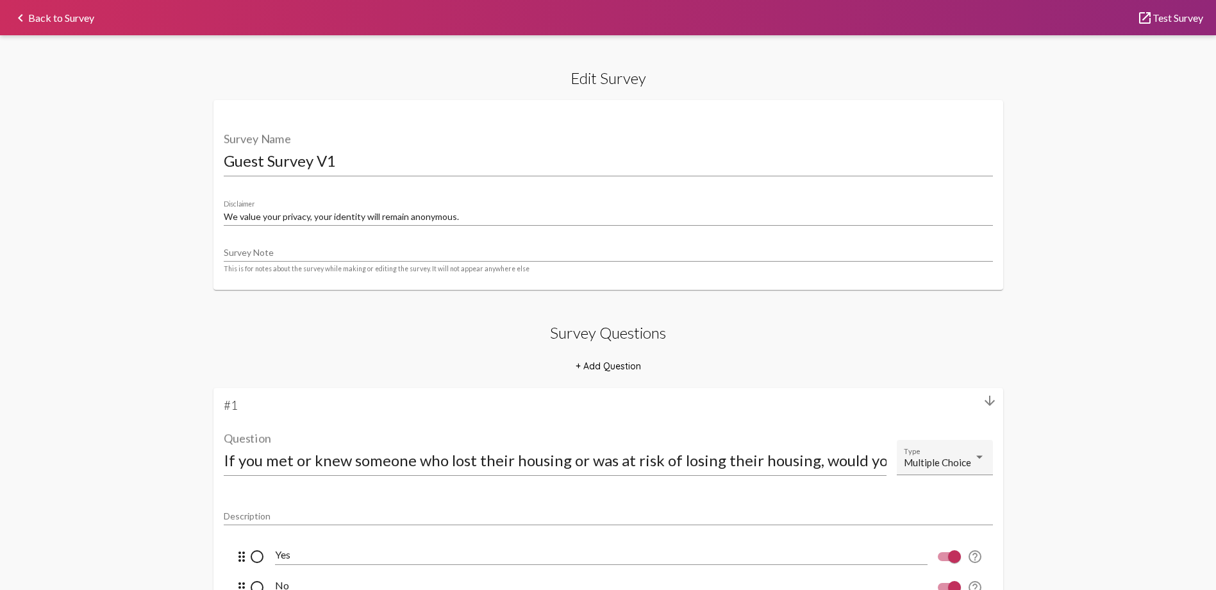
click at [1183, 22] on link "launch Test Survey" at bounding box center [1170, 18] width 66 height 10
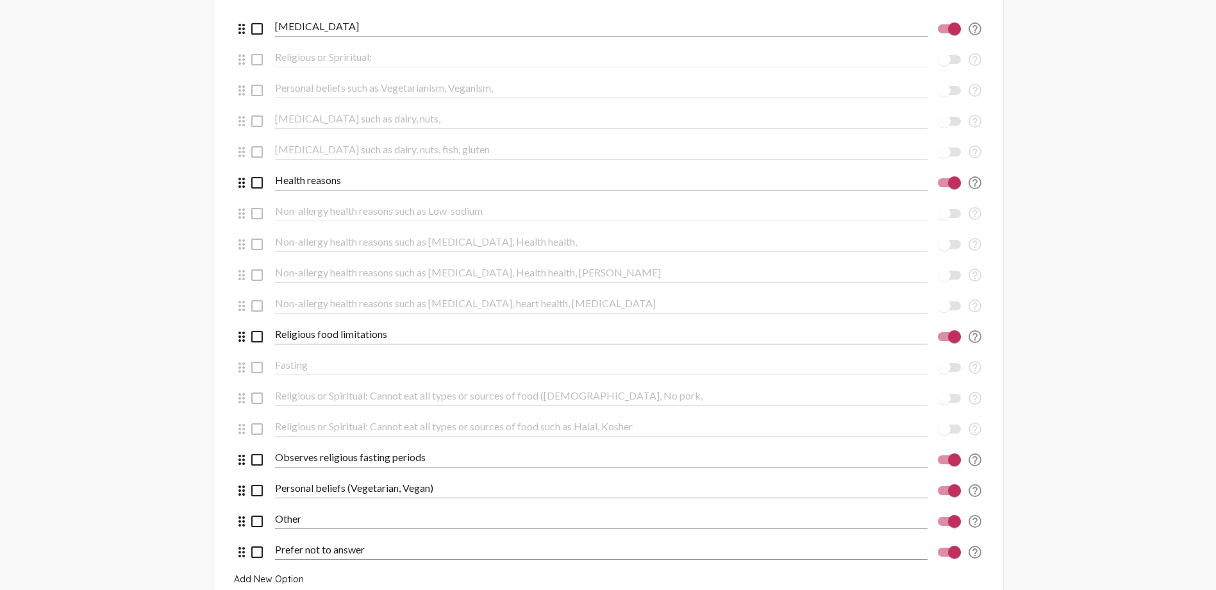
scroll to position [12563, 0]
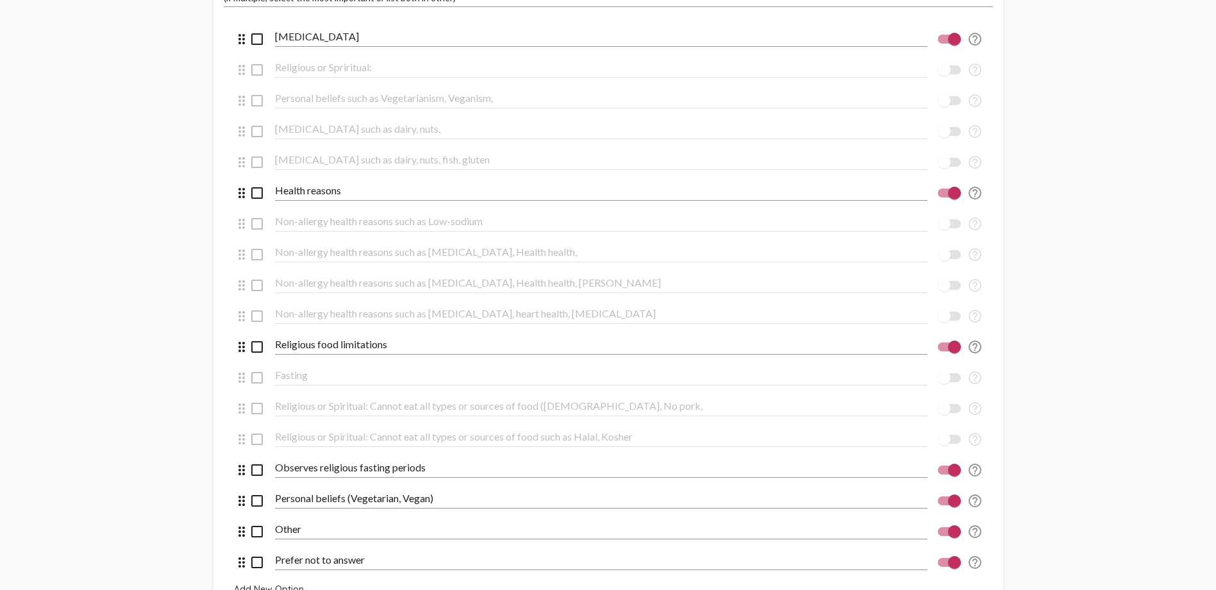
scroll to position [12820, 0]
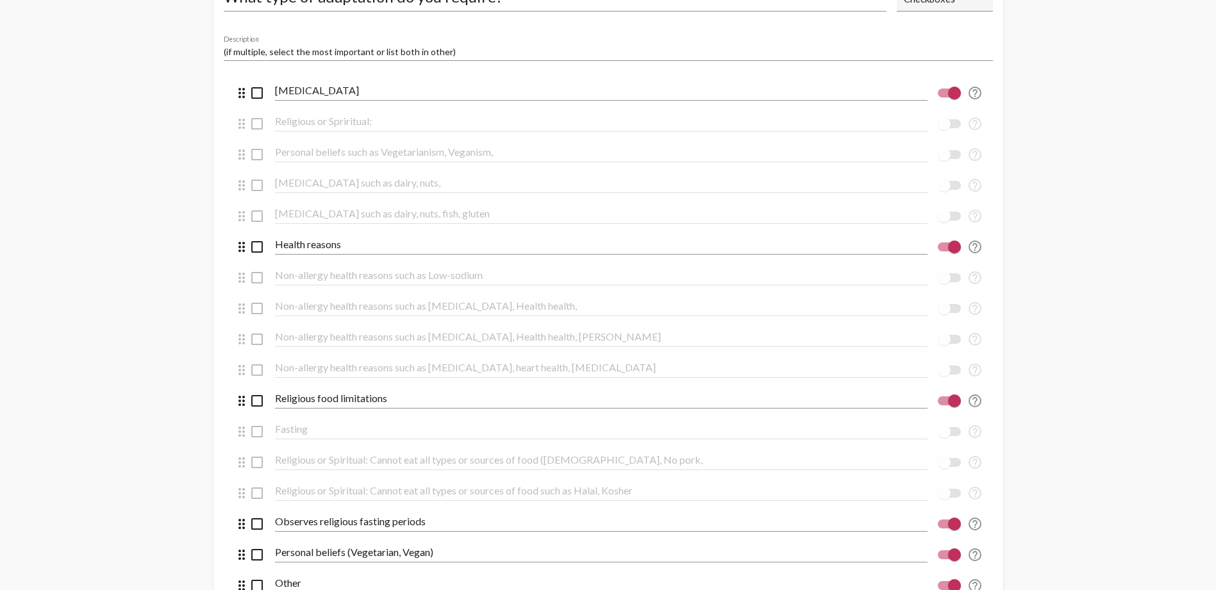
click at [953, 91] on div at bounding box center [954, 93] width 13 height 13
click at [944, 97] on input "checkbox" at bounding box center [944, 97] width 1 height 1
checkbox input "false"
click at [951, 248] on div at bounding box center [954, 246] width 13 height 13
click at [944, 251] on input "checkbox" at bounding box center [944, 251] width 1 height 1
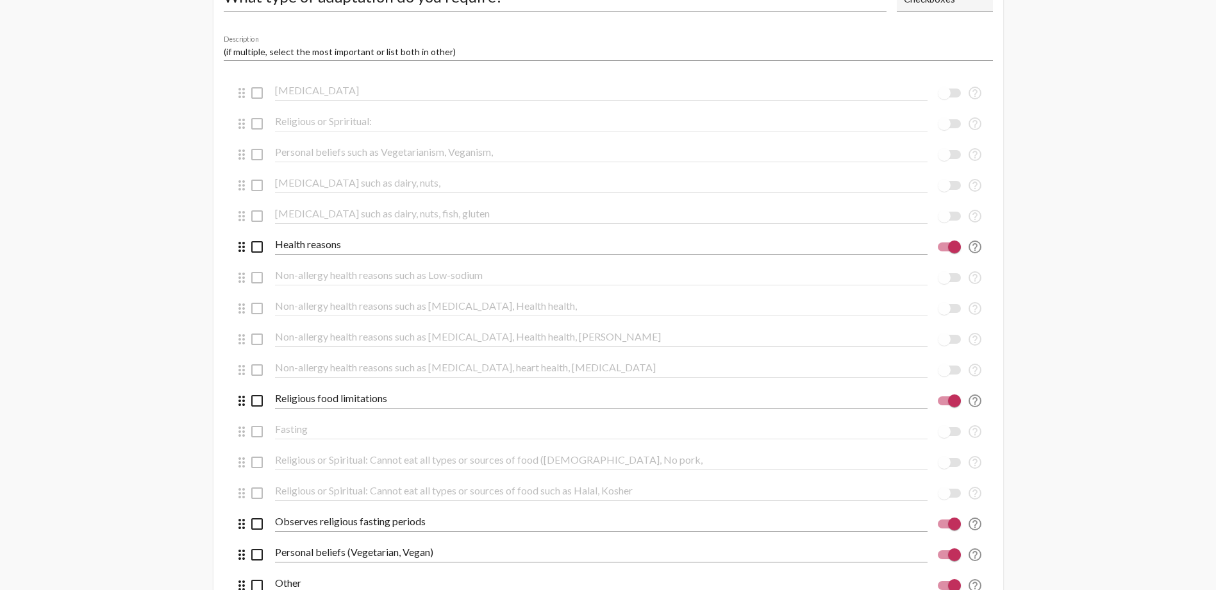
checkbox input "false"
click at [949, 405] on div at bounding box center [954, 400] width 13 height 13
click at [944, 405] on input "checkbox" at bounding box center [944, 405] width 1 height 1
checkbox input "false"
click at [949, 94] on div at bounding box center [944, 93] width 13 height 13
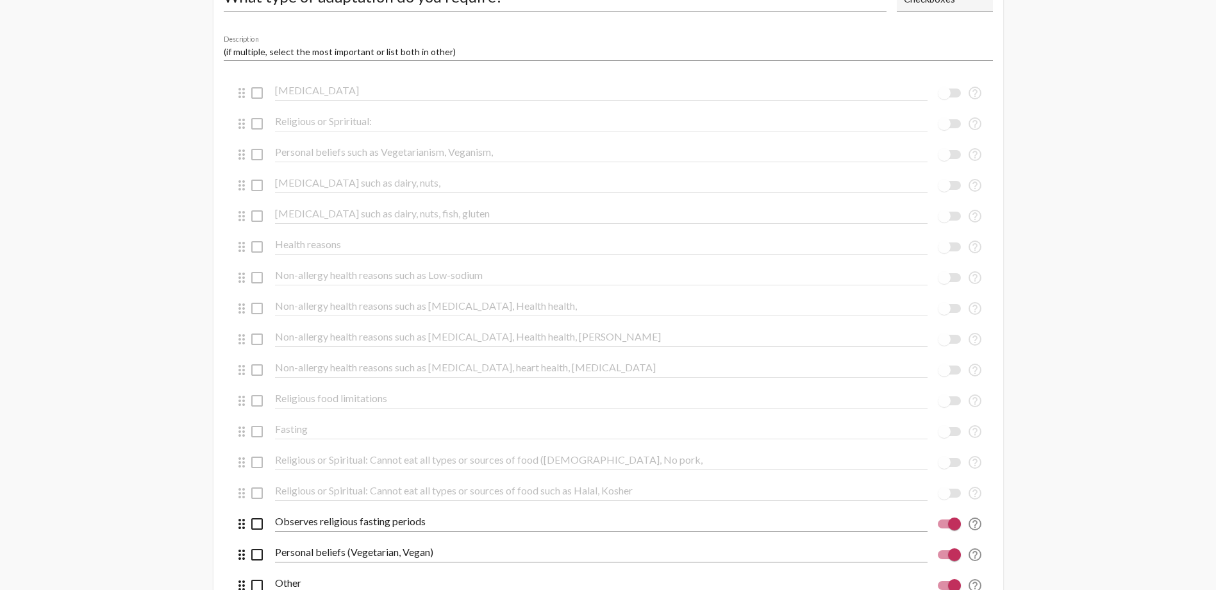
click at [944, 97] on input "checkbox" at bounding box center [944, 97] width 1 height 1
checkbox input "true"
click at [949, 249] on div at bounding box center [944, 246] width 13 height 13
click at [944, 251] on input "checkbox" at bounding box center [944, 251] width 1 height 1
checkbox input "true"
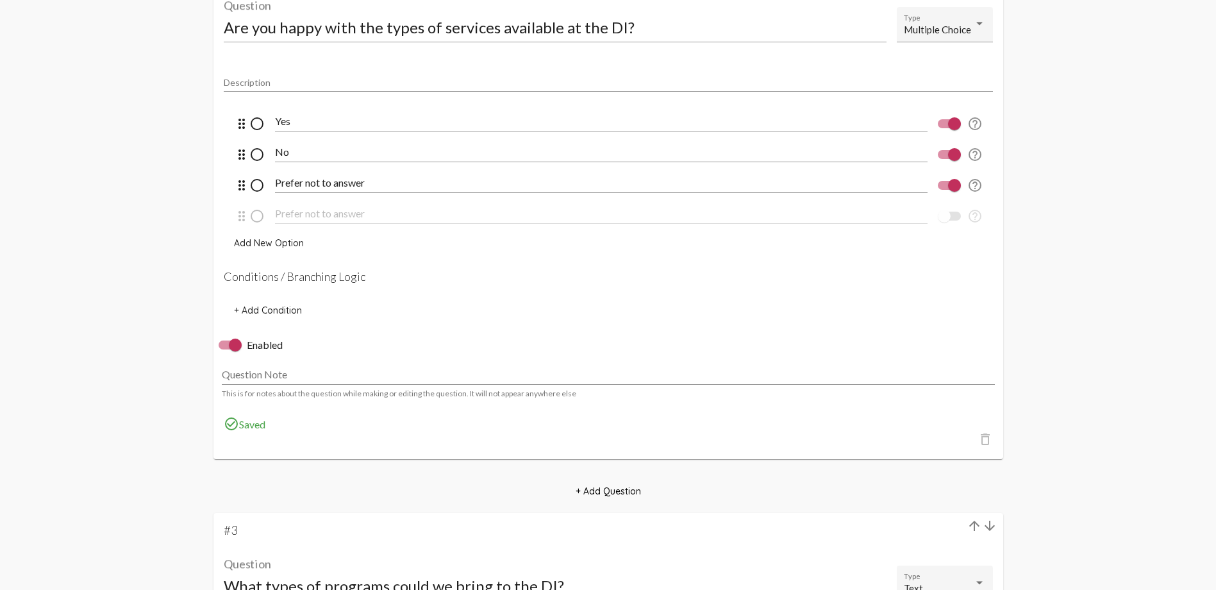
scroll to position [1026, 0]
click at [260, 306] on span "+ Add Condition" at bounding box center [268, 307] width 68 height 12
select select
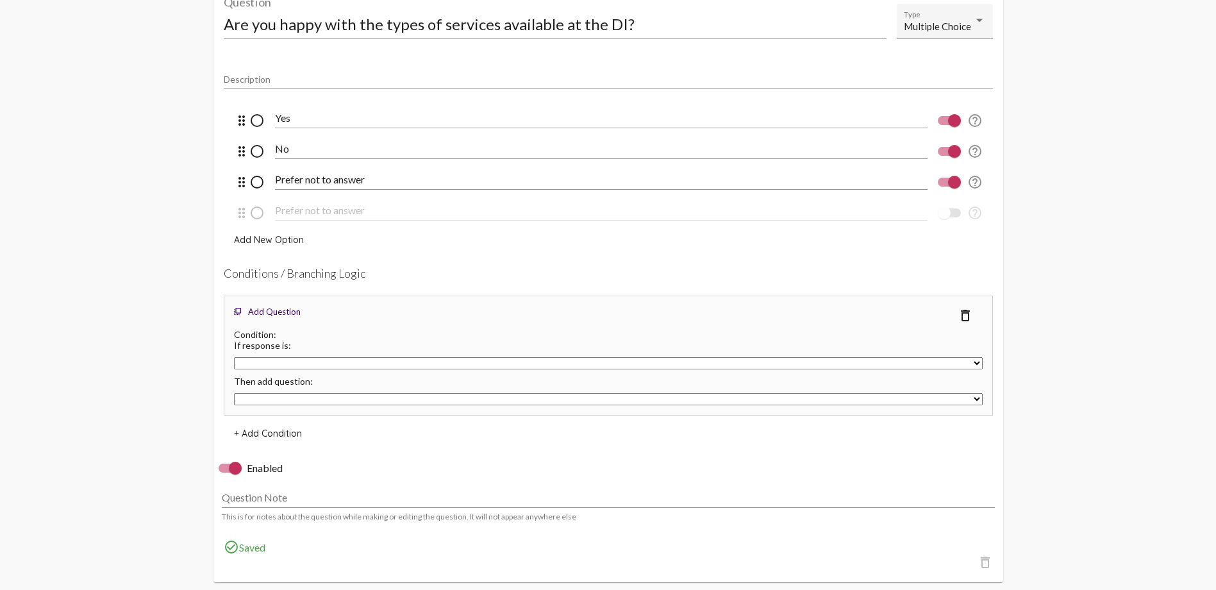
click at [311, 363] on select "Yes No Prefer not to answer Prefer not to answer" at bounding box center [608, 363] width 749 height 12
select select "24744"
click at [234, 357] on select "Yes No Prefer not to answer Prefer not to answer" at bounding box center [608, 363] width 749 height 12
click at [309, 401] on select "If you met or knew someone who lost their housing or was at risk of losing thei…" at bounding box center [608, 399] width 749 height 12
select select "12844"
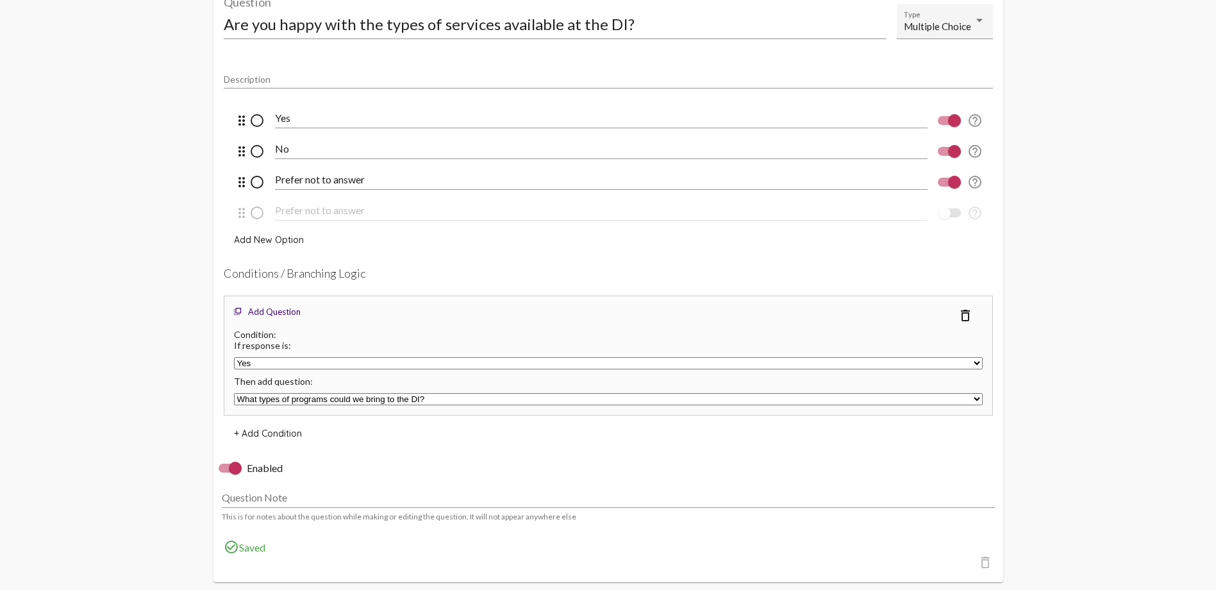
click at [234, 393] on select "If you met or knew someone who lost their housing or was at risk of losing thei…" at bounding box center [608, 399] width 749 height 12
click at [293, 433] on span "+ Add Condition" at bounding box center [268, 434] width 68 height 12
select select
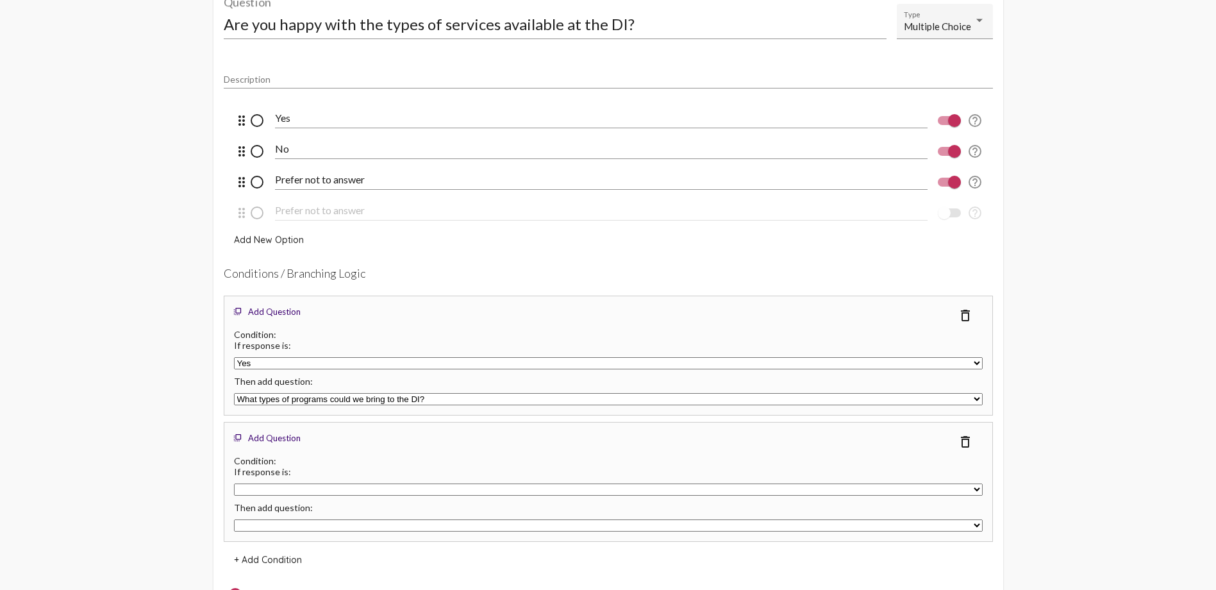
click at [287, 493] on select "Yes No Prefer not to answer Prefer not to answer" at bounding box center [608, 489] width 749 height 12
select select "24745"
click at [234, 483] on select "Yes No Prefer not to answer Prefer not to answer" at bounding box center [608, 489] width 749 height 12
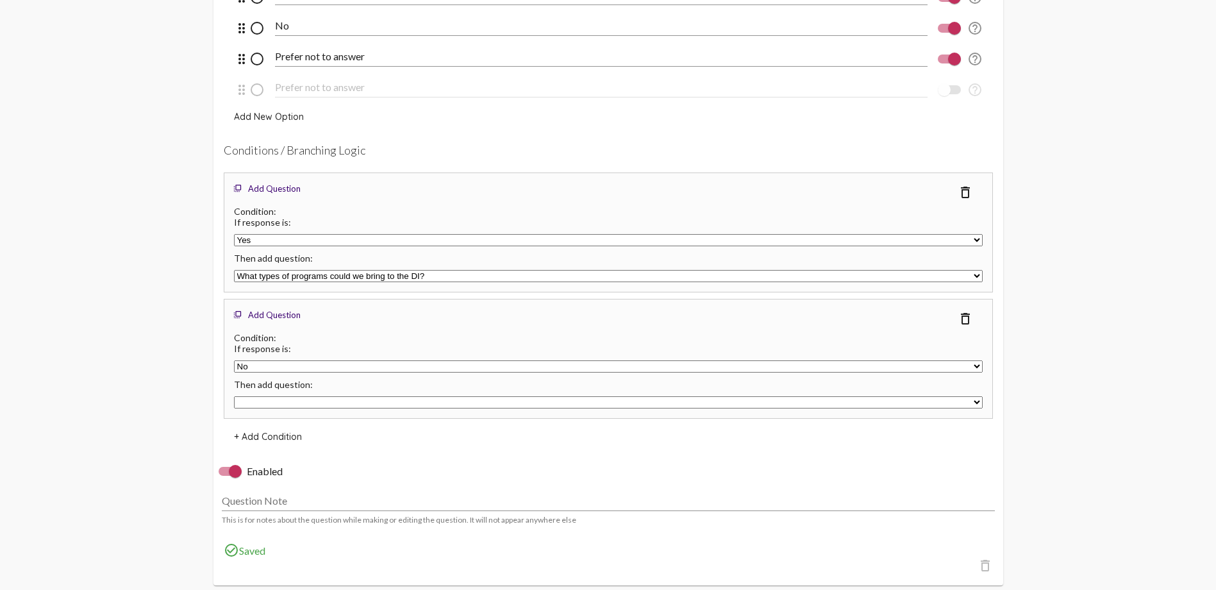
scroll to position [1154, 0]
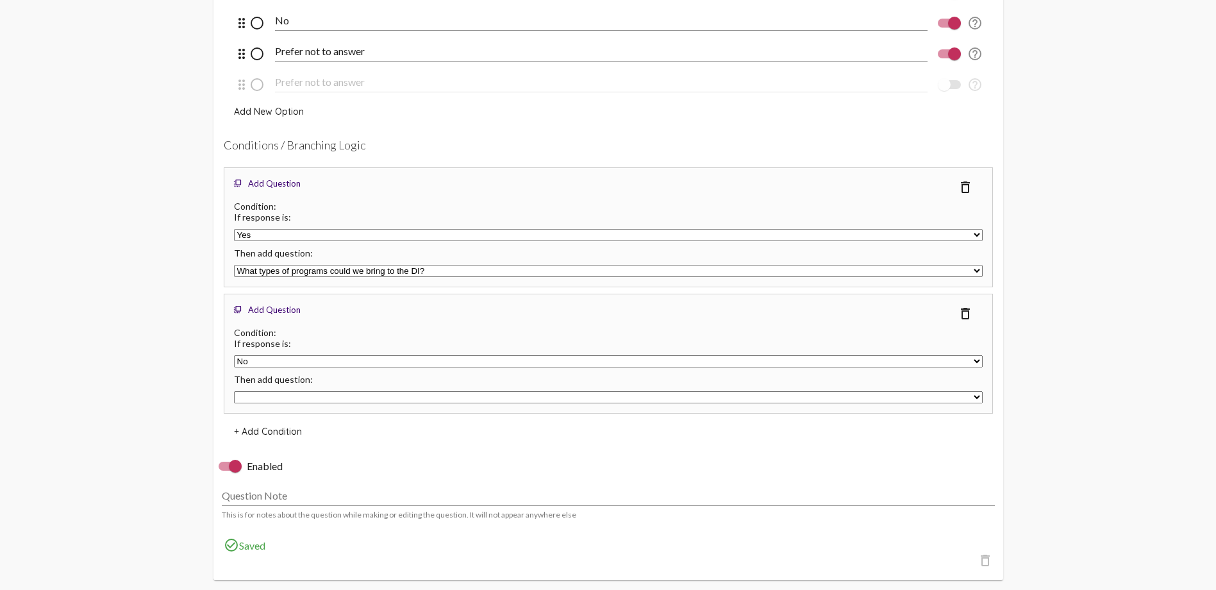
click at [349, 397] on select "If you met or knew someone who lost their housing or was at risk of losing thei…" at bounding box center [608, 397] width 749 height 12
select select "12844"
click at [234, 391] on select "If you met or knew someone who lost their housing or was at risk of losing thei…" at bounding box center [608, 397] width 749 height 12
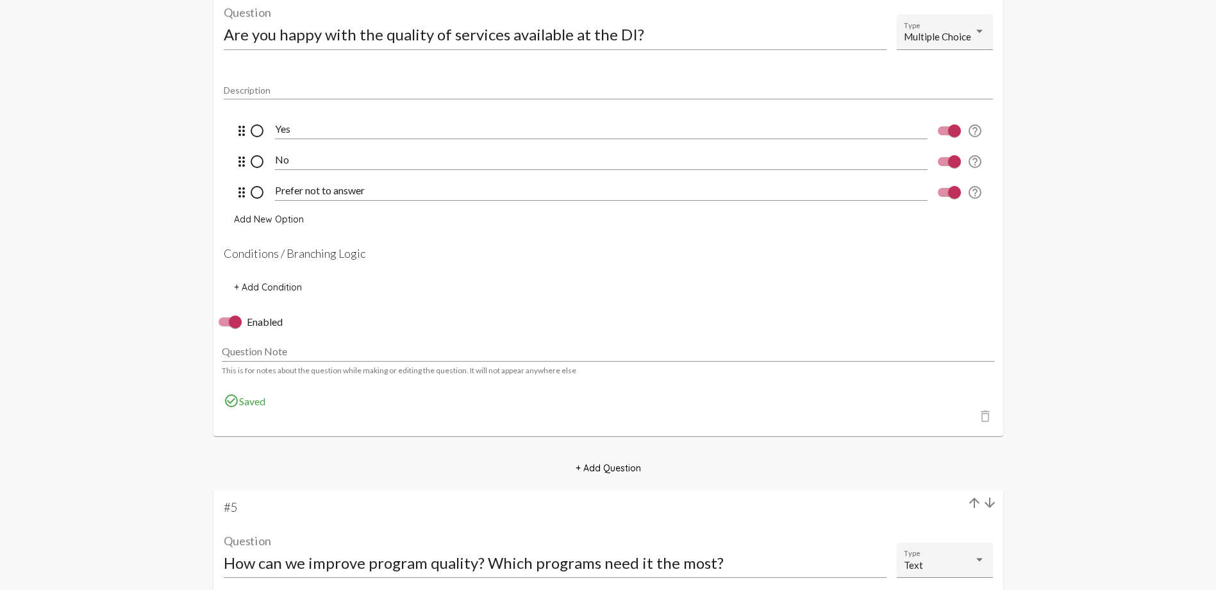
scroll to position [2308, 0]
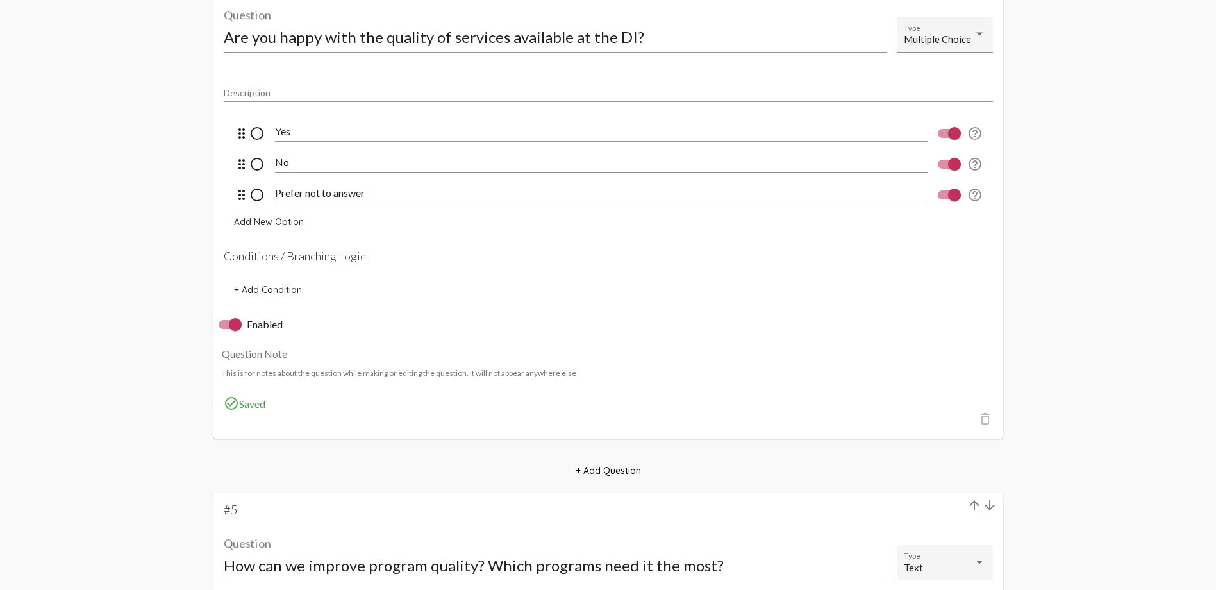
click at [283, 288] on span "+ Add Condition" at bounding box center [268, 290] width 68 height 12
select select
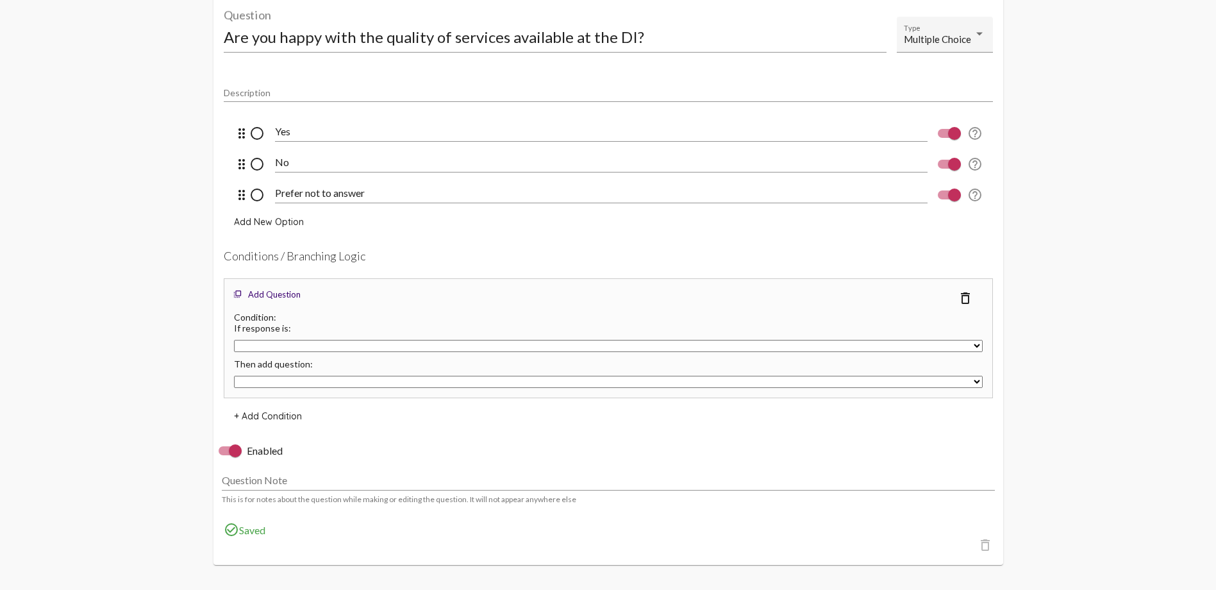
click at [298, 342] on select "Yes No Prefer not to answer" at bounding box center [608, 346] width 749 height 12
select select "24748"
click at [234, 340] on select "Yes No Prefer not to answer" at bounding box center [608, 346] width 749 height 12
click at [295, 385] on select "If you met or knew someone who lost their housing or was at risk of losing thei…" at bounding box center [608, 382] width 749 height 12
select select "12846"
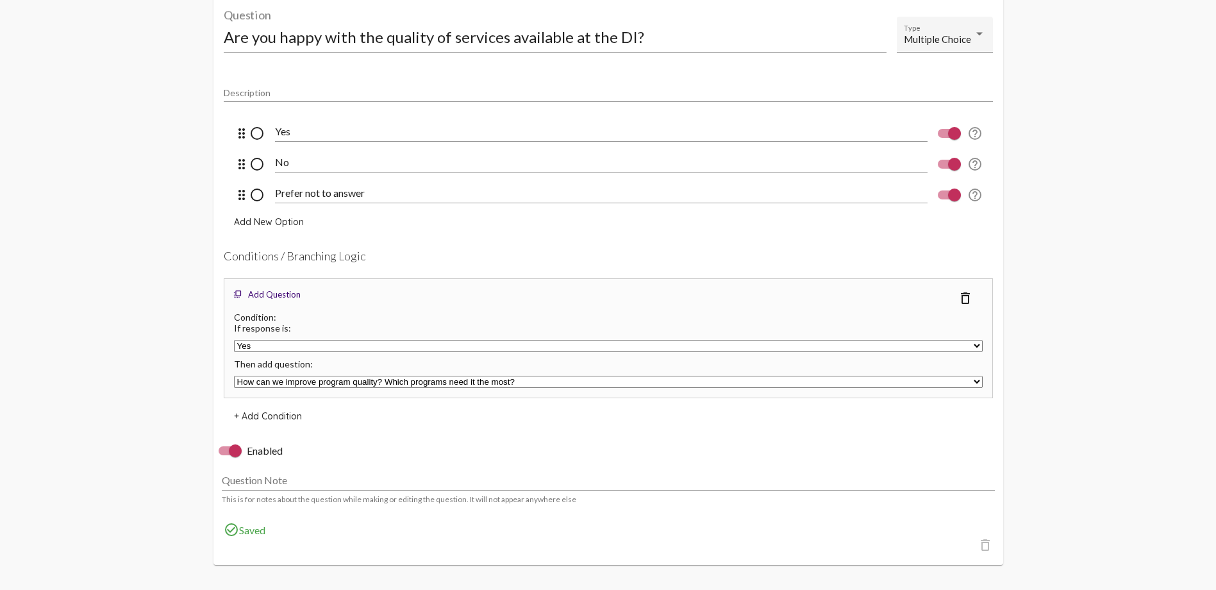
click at [234, 376] on select "If you met or knew someone who lost their housing or was at risk of losing thei…" at bounding box center [608, 382] width 749 height 12
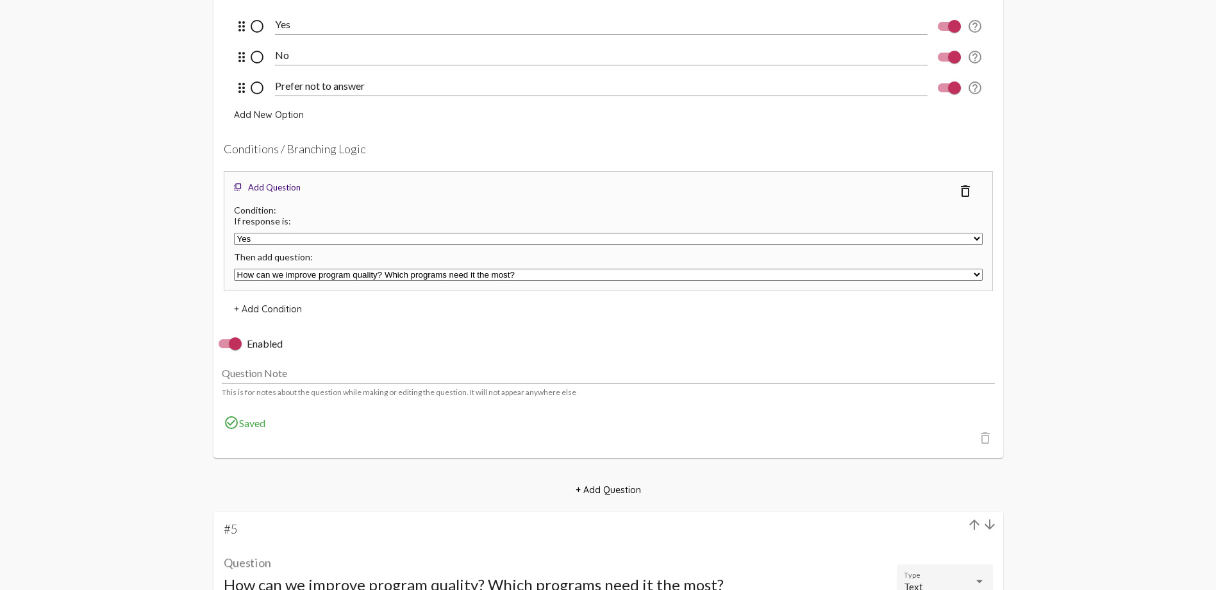
scroll to position [2436, 0]
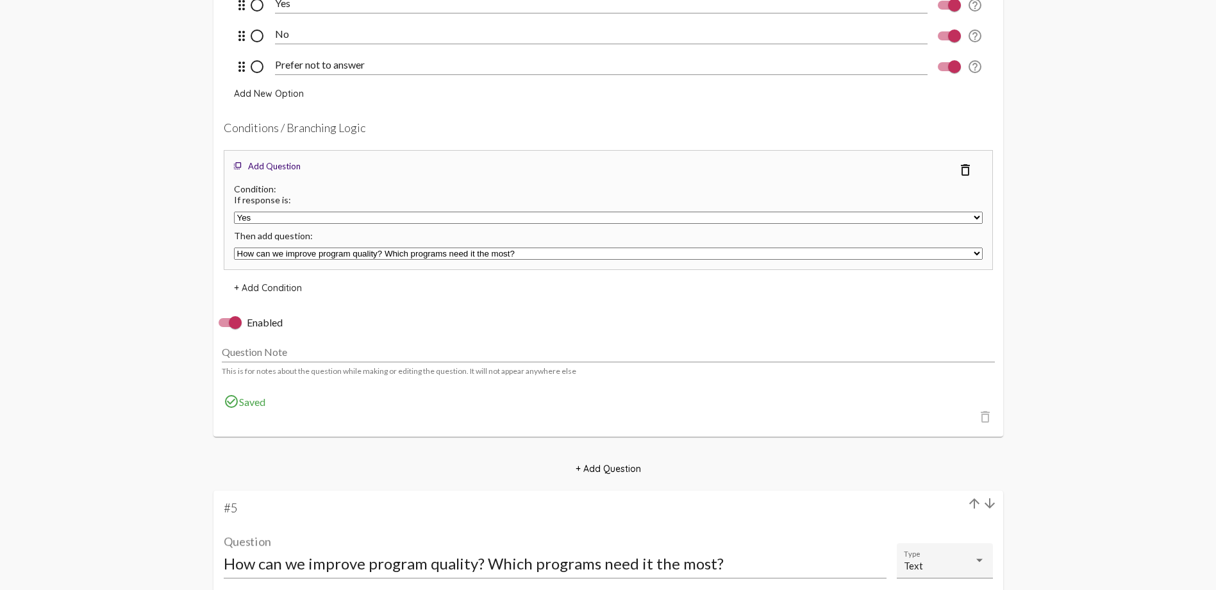
click at [285, 285] on span "+ Add Condition" at bounding box center [268, 288] width 68 height 12
select select
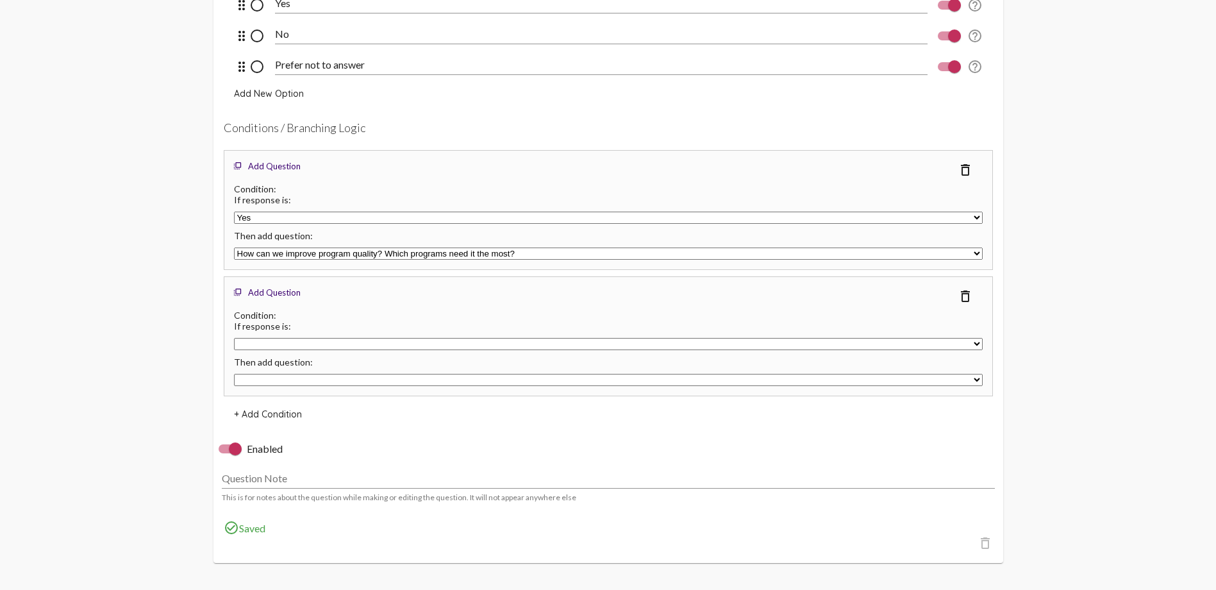
click at [279, 345] on select "Yes No Prefer not to answer" at bounding box center [608, 344] width 749 height 12
select select "24749"
click at [234, 338] on select "Yes No Prefer not to answer" at bounding box center [608, 344] width 749 height 12
click at [279, 382] on select "If you met or knew someone who lost their housing or was at risk of losing thei…" at bounding box center [608, 380] width 749 height 12
select select "12846"
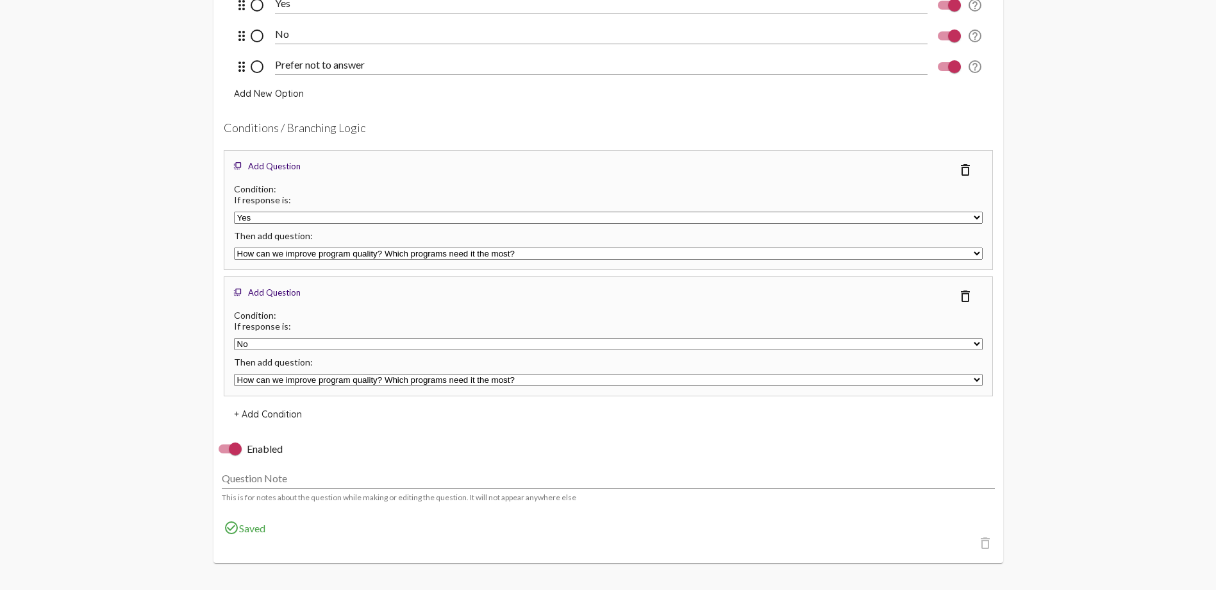
click at [234, 374] on select "If you met or knew someone who lost their housing or was at risk of losing thei…" at bounding box center [608, 380] width 749 height 12
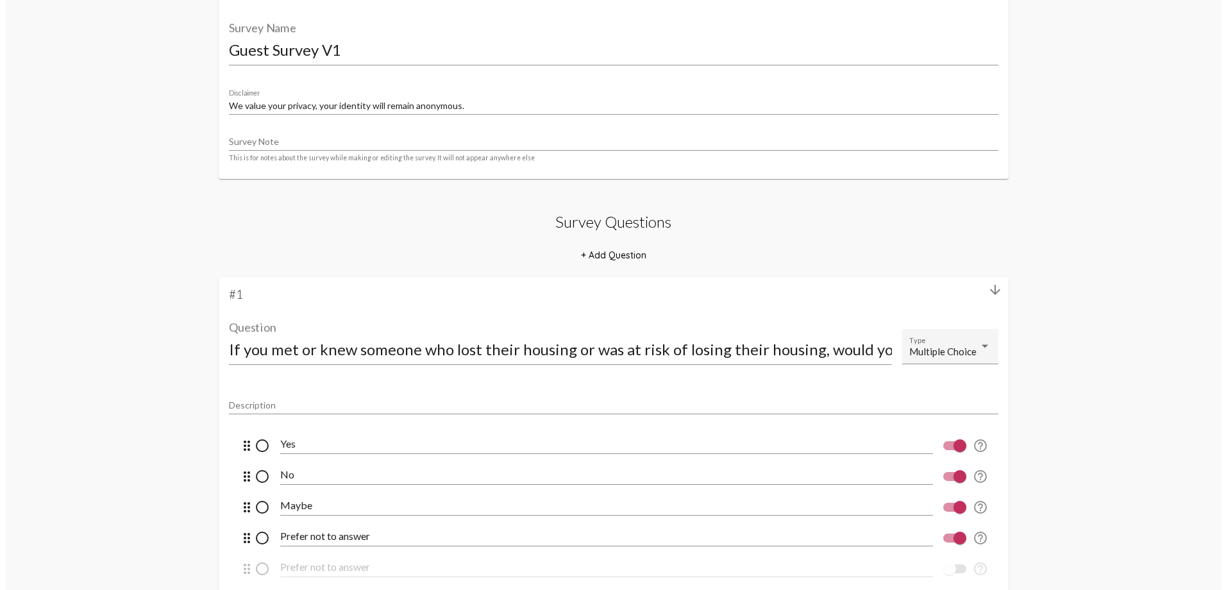
scroll to position [0, 0]
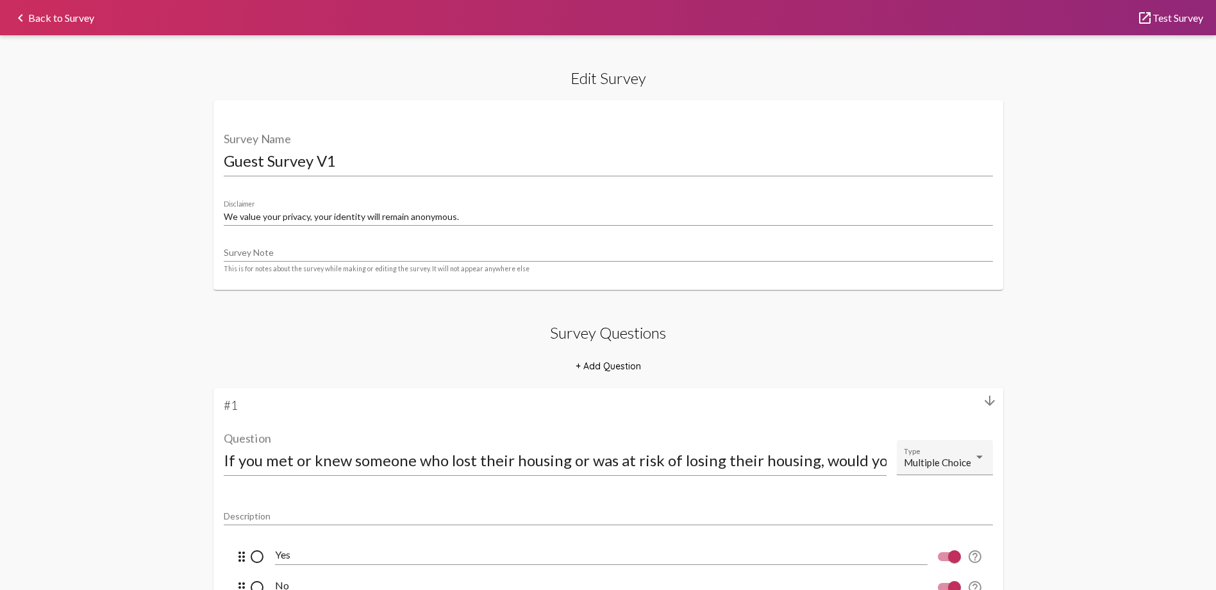
click at [1186, 16] on link "launch Test Survey" at bounding box center [1170, 18] width 66 height 10
click at [56, 13] on link "keyboard_arrow_left Back to Survey" at bounding box center [53, 18] width 81 height 10
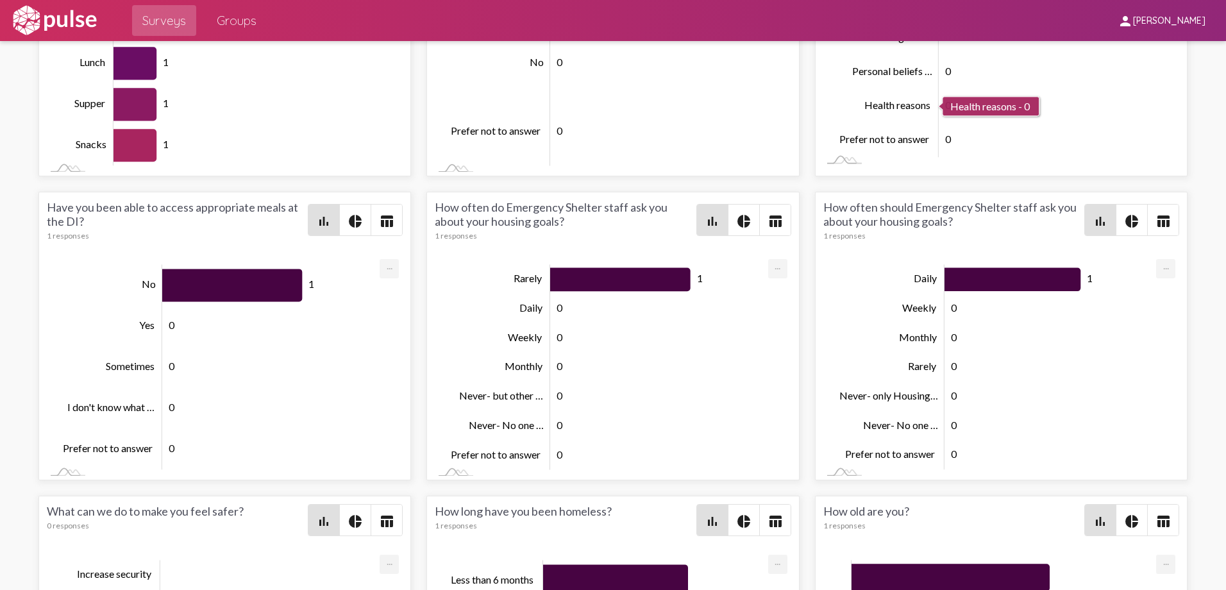
scroll to position [3718, 0]
